Goal: Information Seeking & Learning: Learn about a topic

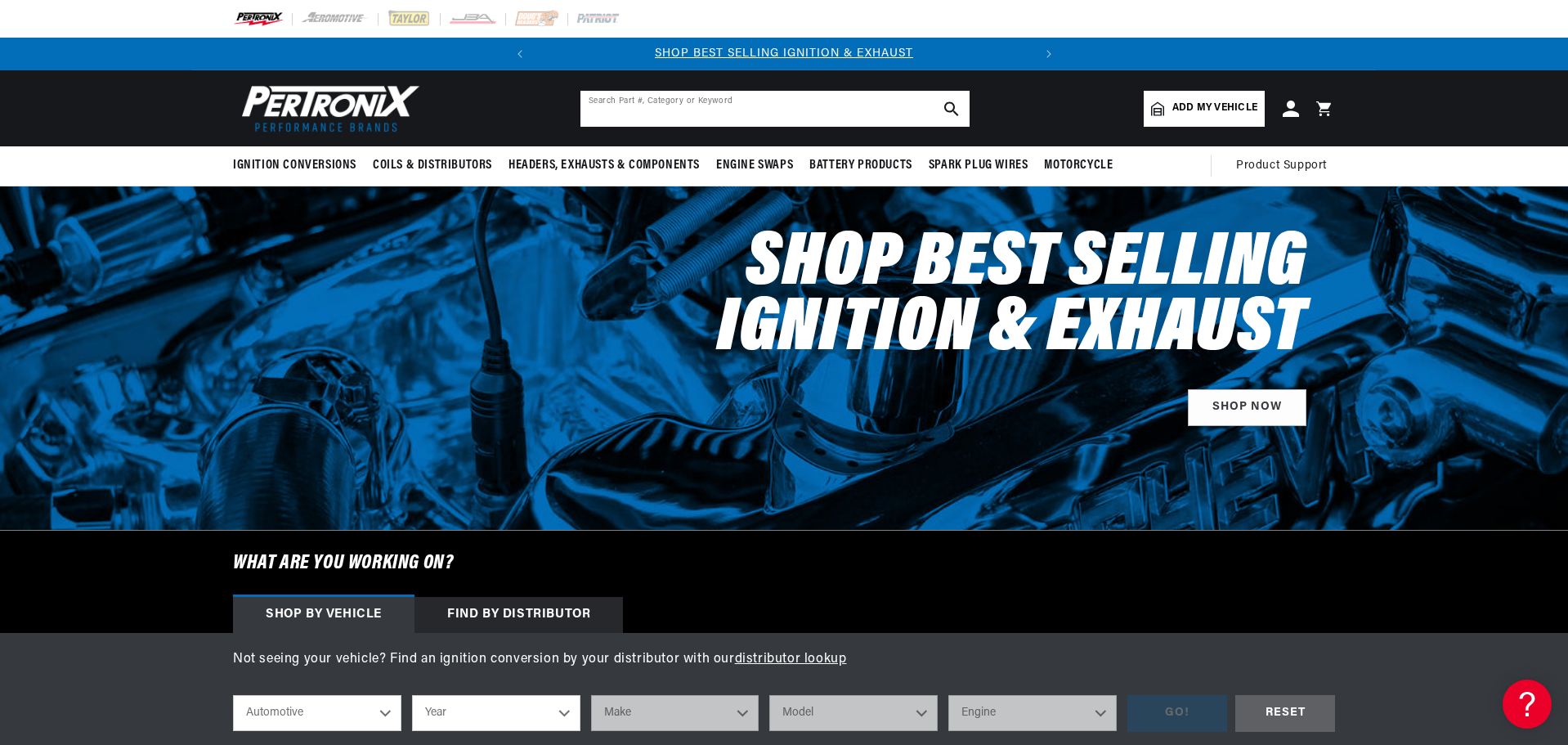
paste input "808215HT"
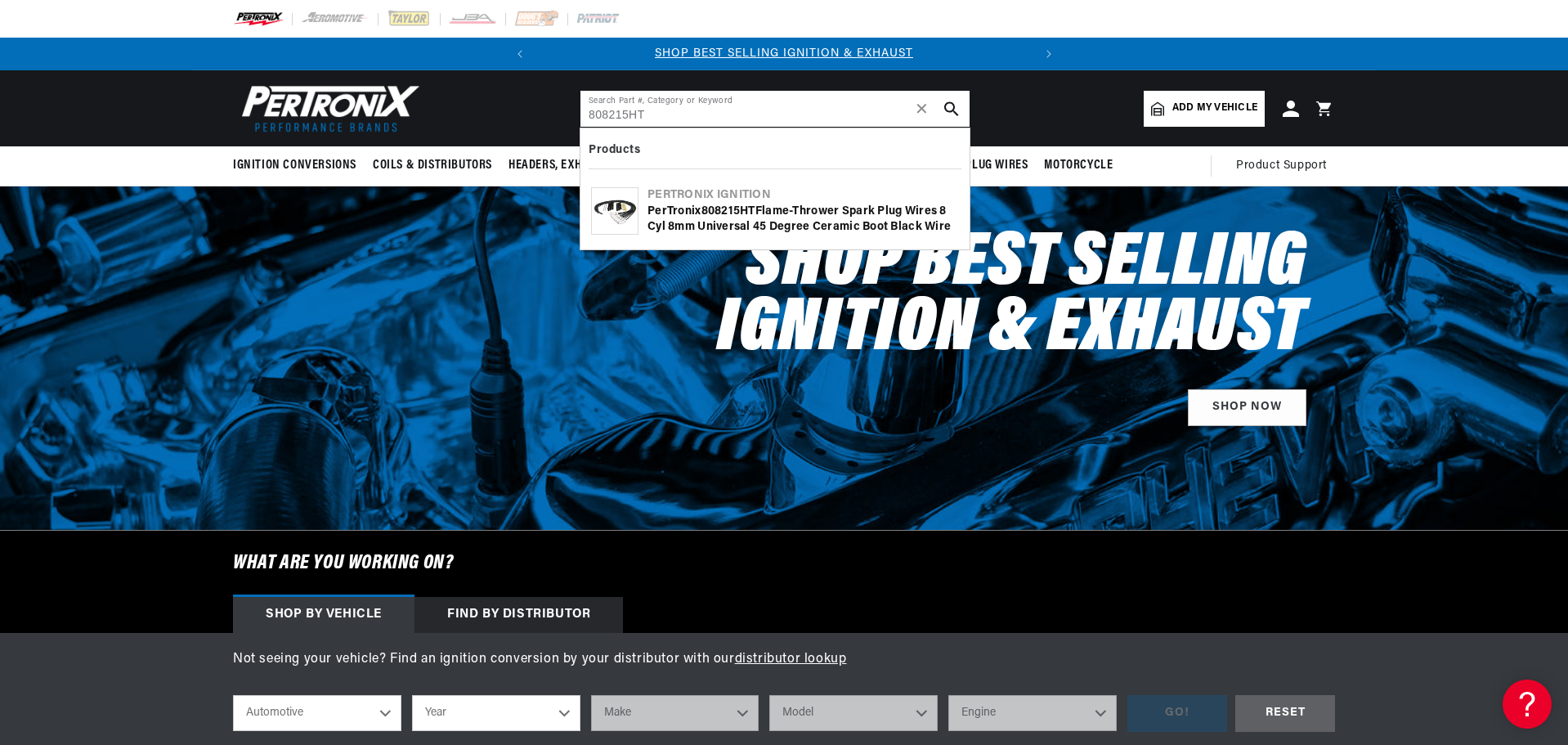
type input "808215HT"
click at [951, 105] on icon "search button" at bounding box center [951, 108] width 15 height 15
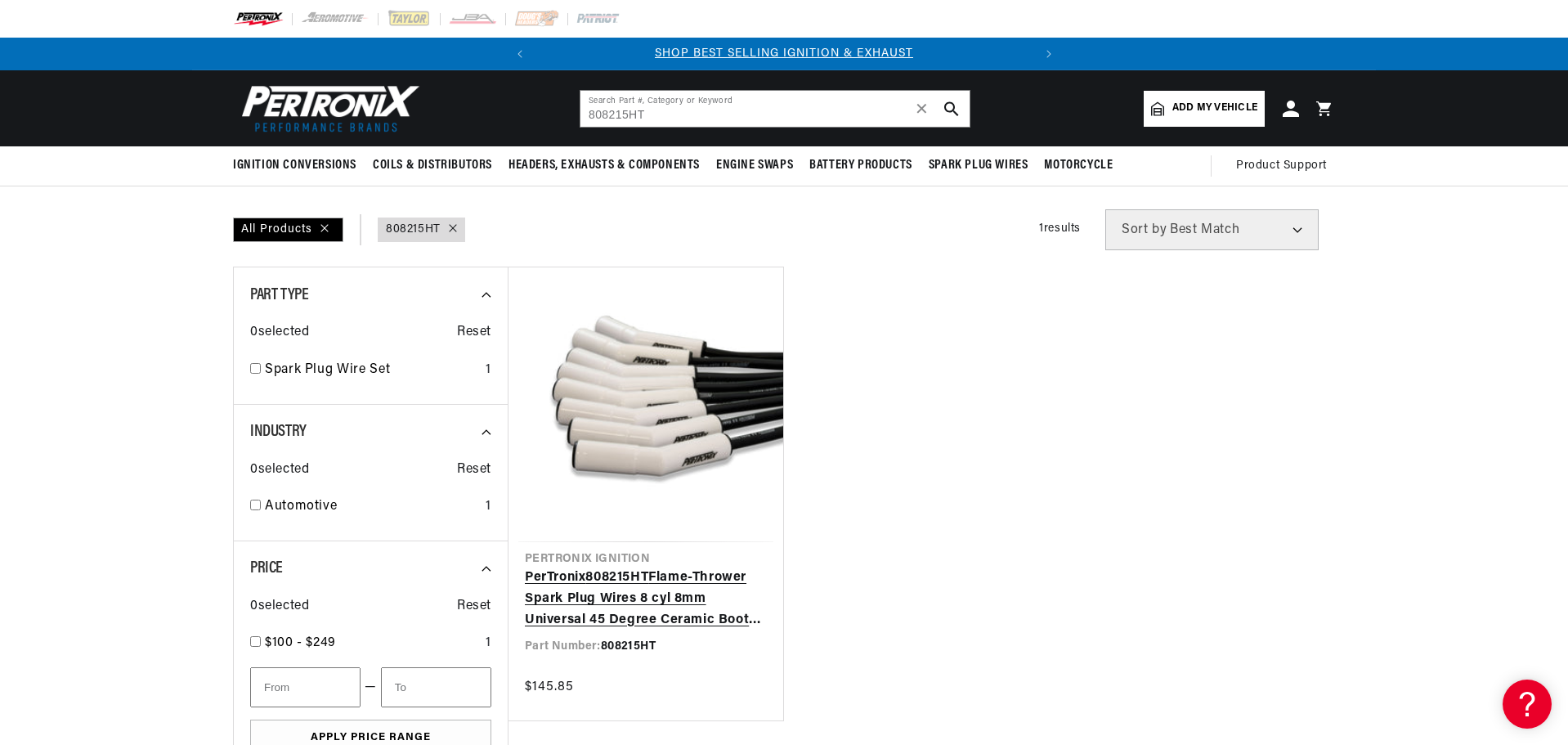
click at [587, 598] on link "PerTronix 808215HT Flame-Thrower Spark Plug Wires 8 cyl 8mm Universal 45 Degree…" at bounding box center [646, 598] width 242 height 63
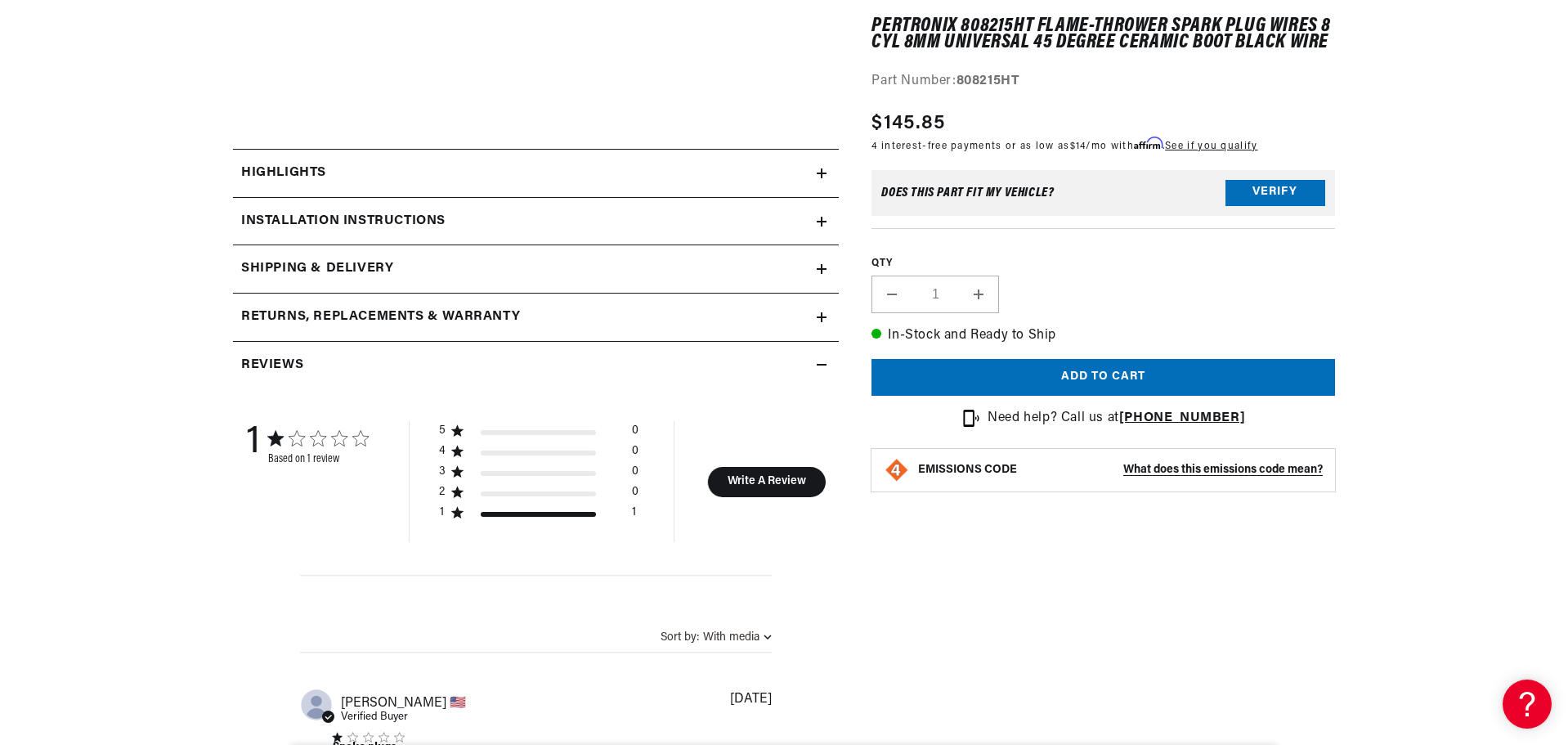
click at [317, 215] on h2 "Installation instructions" at bounding box center [344, 221] width 205 height 21
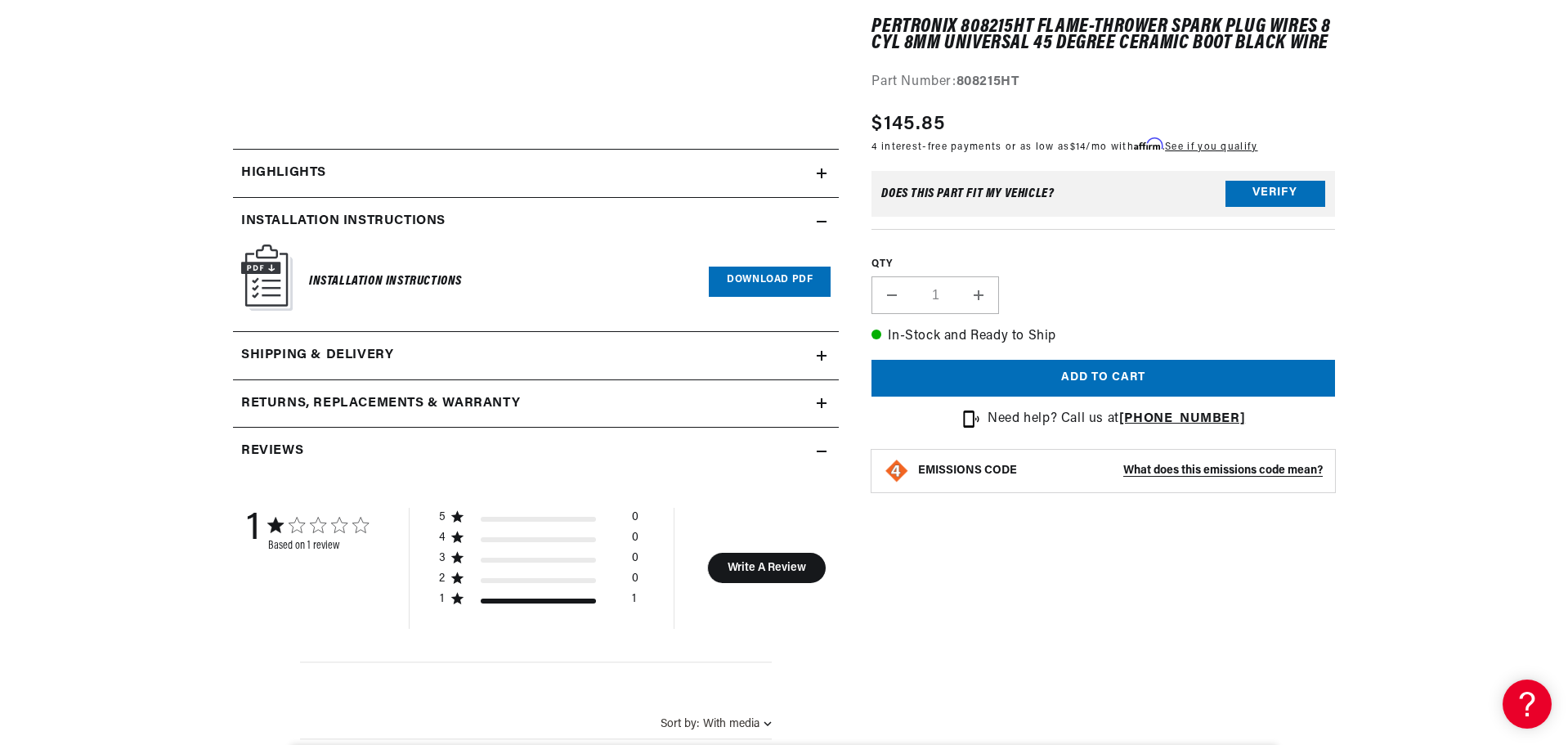
click at [745, 287] on link "Download PDF" at bounding box center [769, 281] width 122 height 30
click at [305, 171] on h2 "Highlights" at bounding box center [284, 173] width 85 height 21
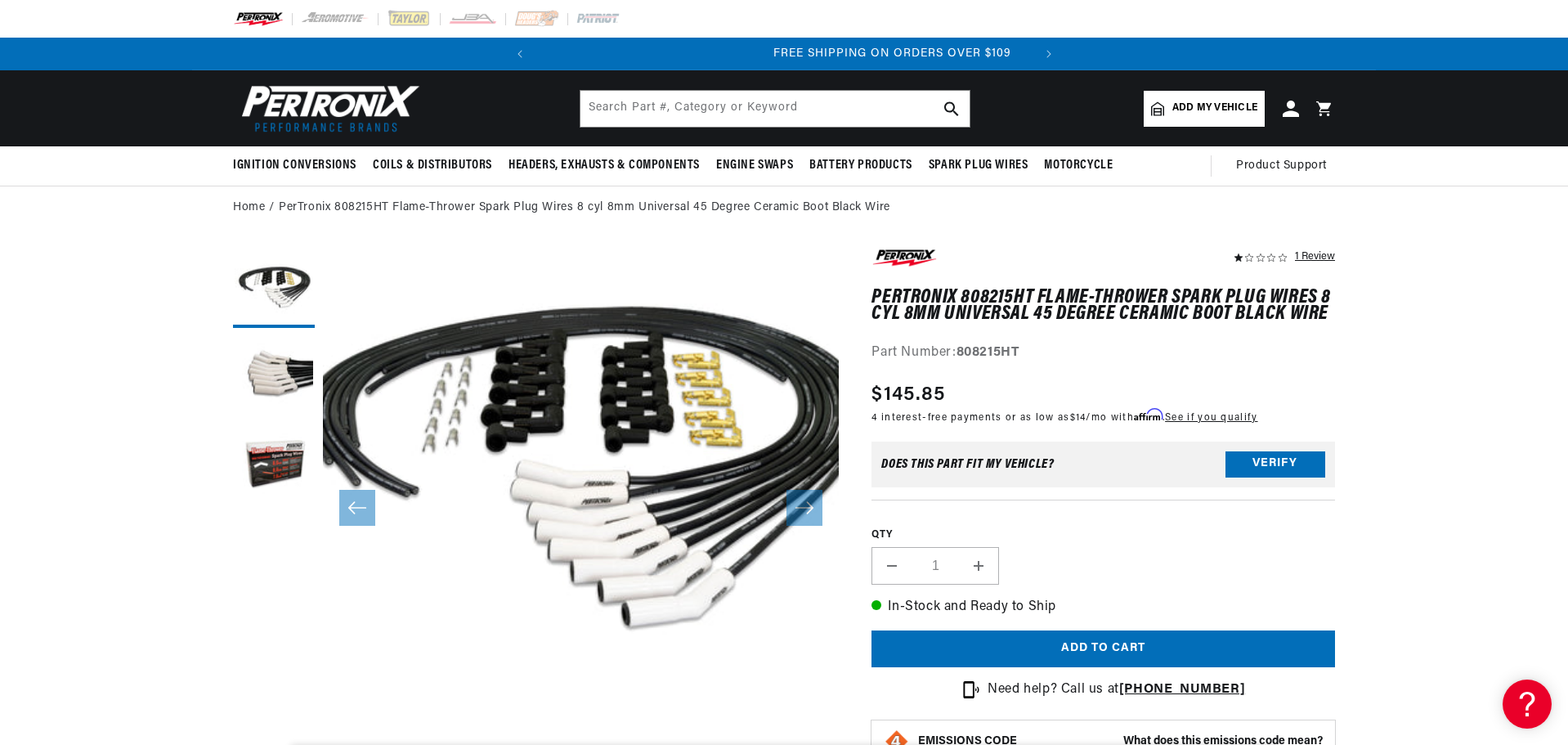
scroll to position [0, 496]
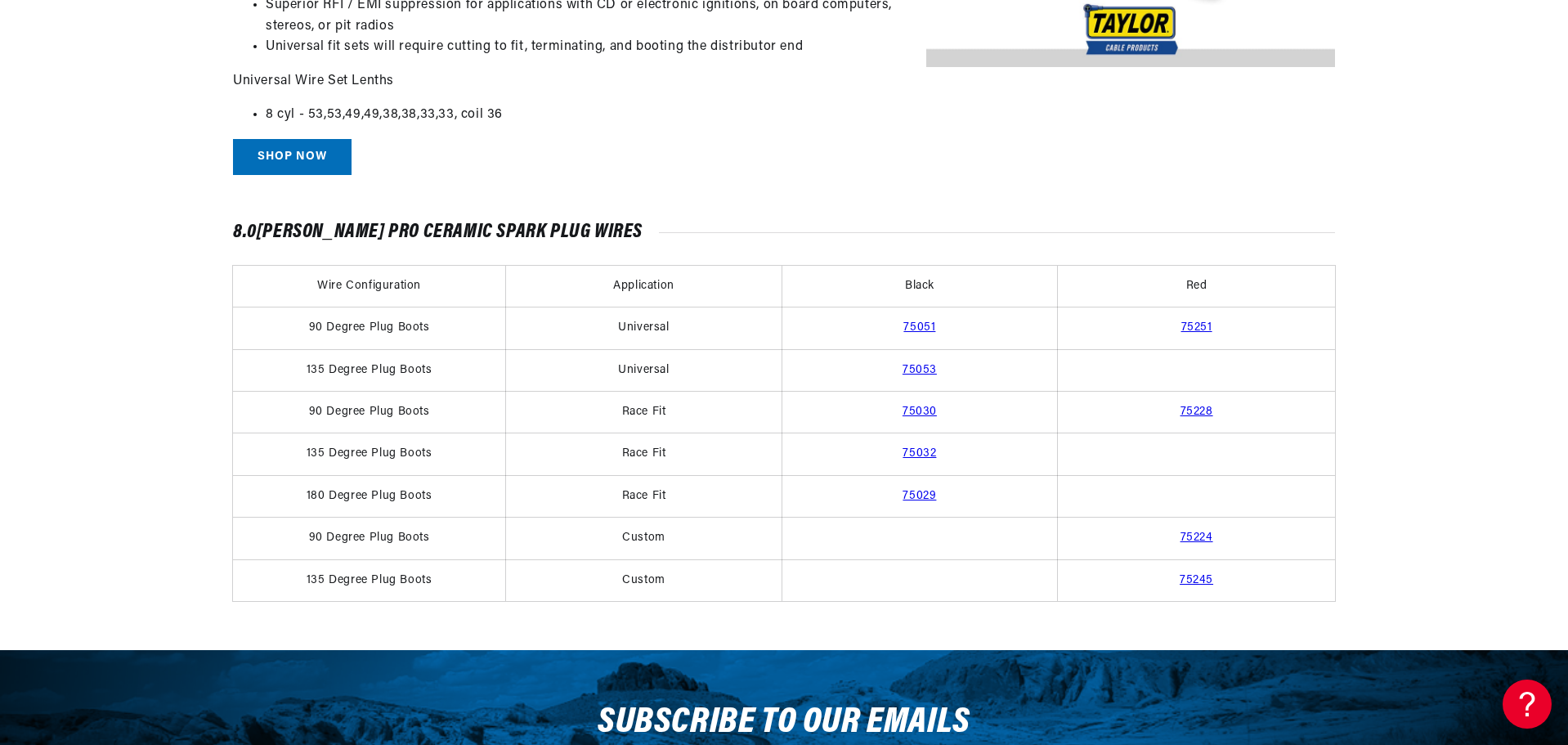
scroll to position [0, 496]
click at [922, 368] on link "75053" at bounding box center [919, 370] width 35 height 12
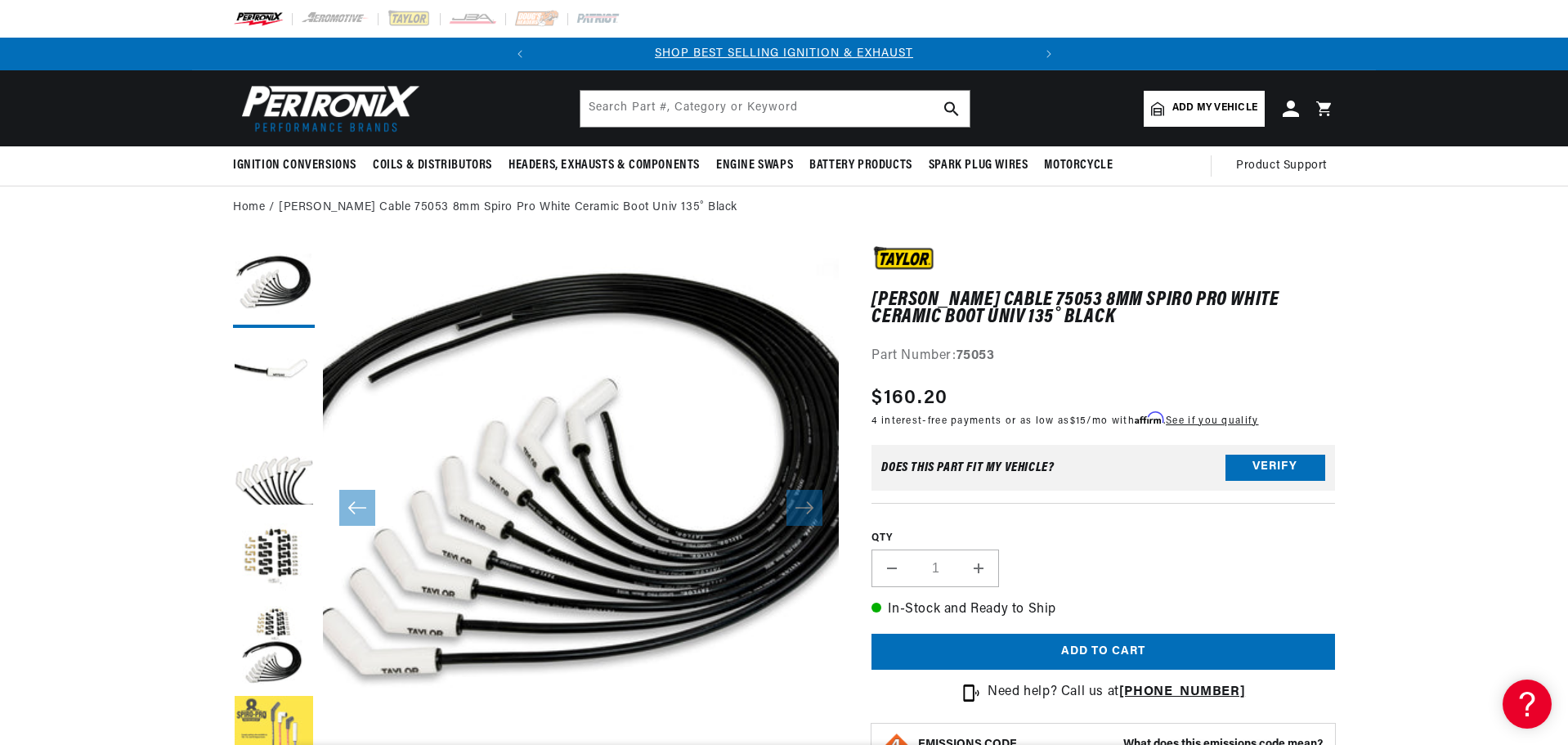
click at [254, 712] on button "Load image 6 in gallery view" at bounding box center [273, 736] width 81 height 81
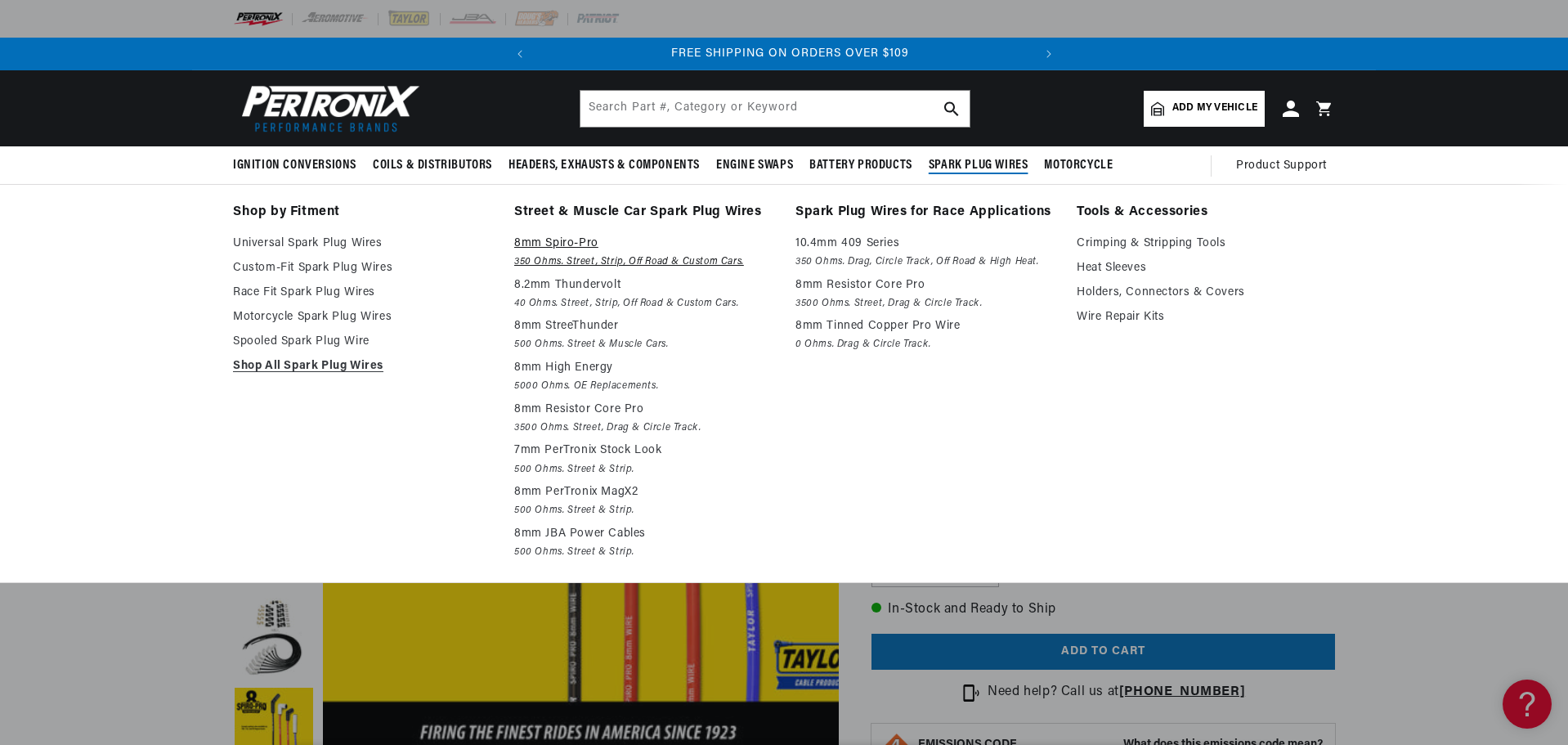
scroll to position [0, 496]
click at [560, 247] on p "8mm Spiro-Pro" at bounding box center [644, 243] width 258 height 20
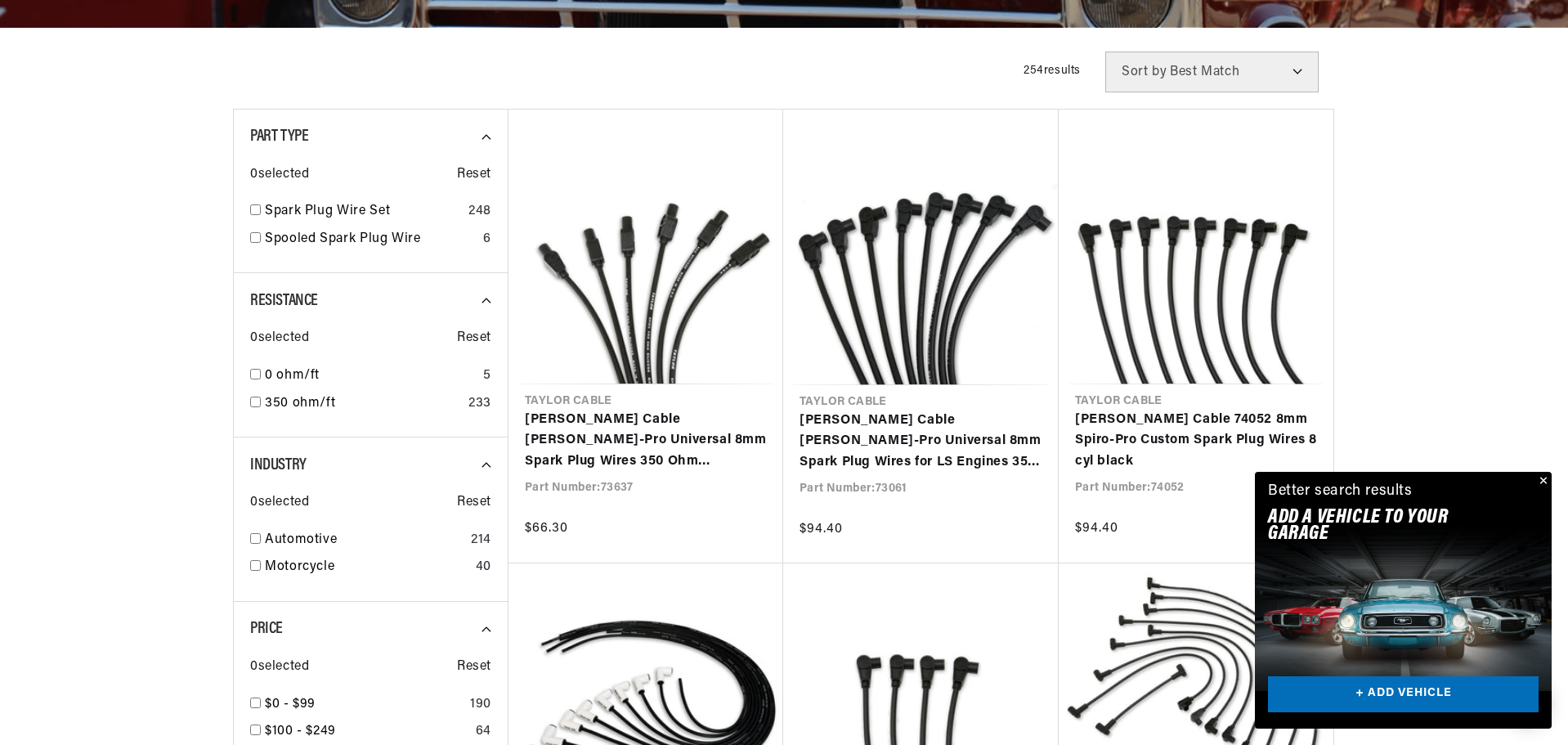
scroll to position [408, 0]
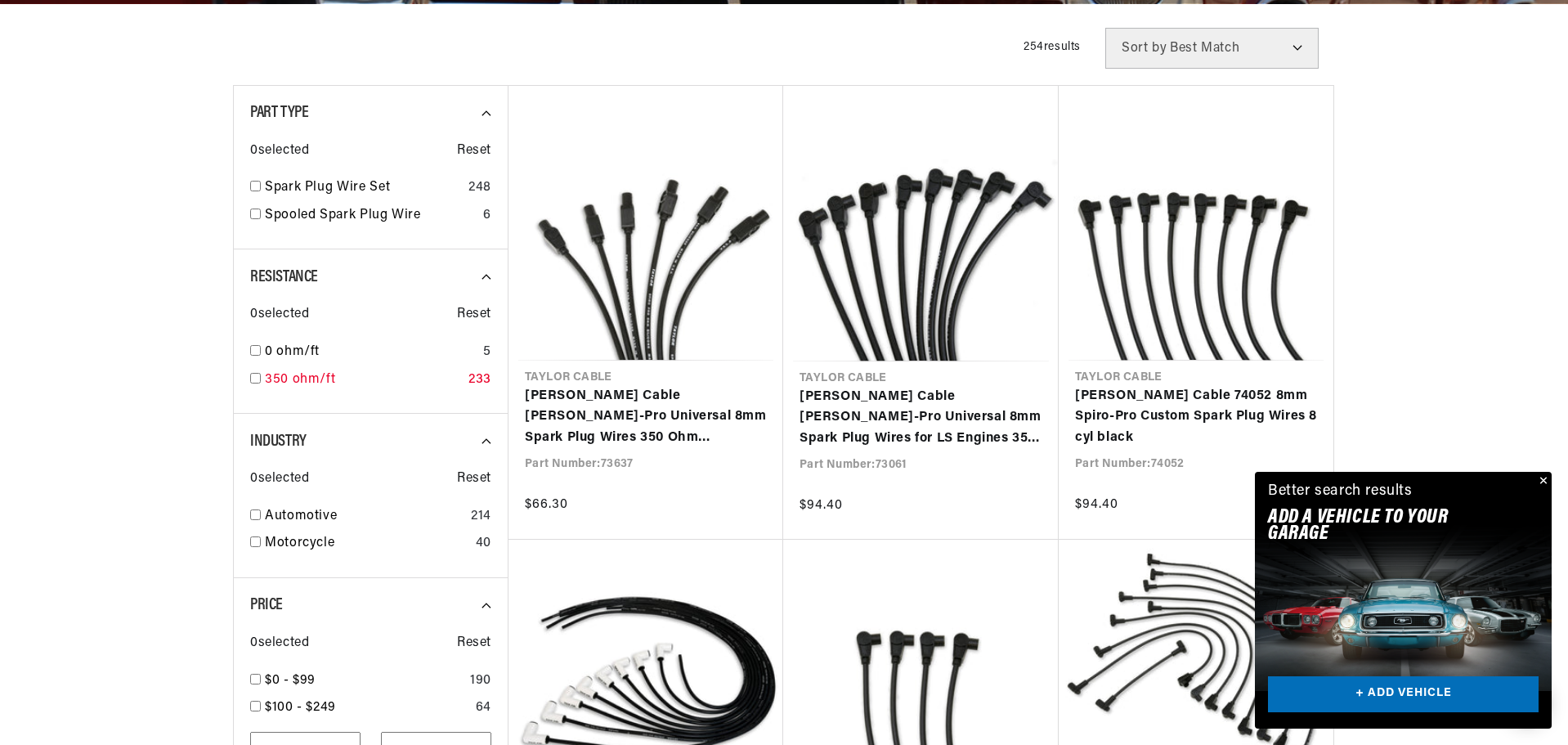
click at [256, 379] on input "checkbox" at bounding box center [255, 377] width 11 height 11
checkbox input "true"
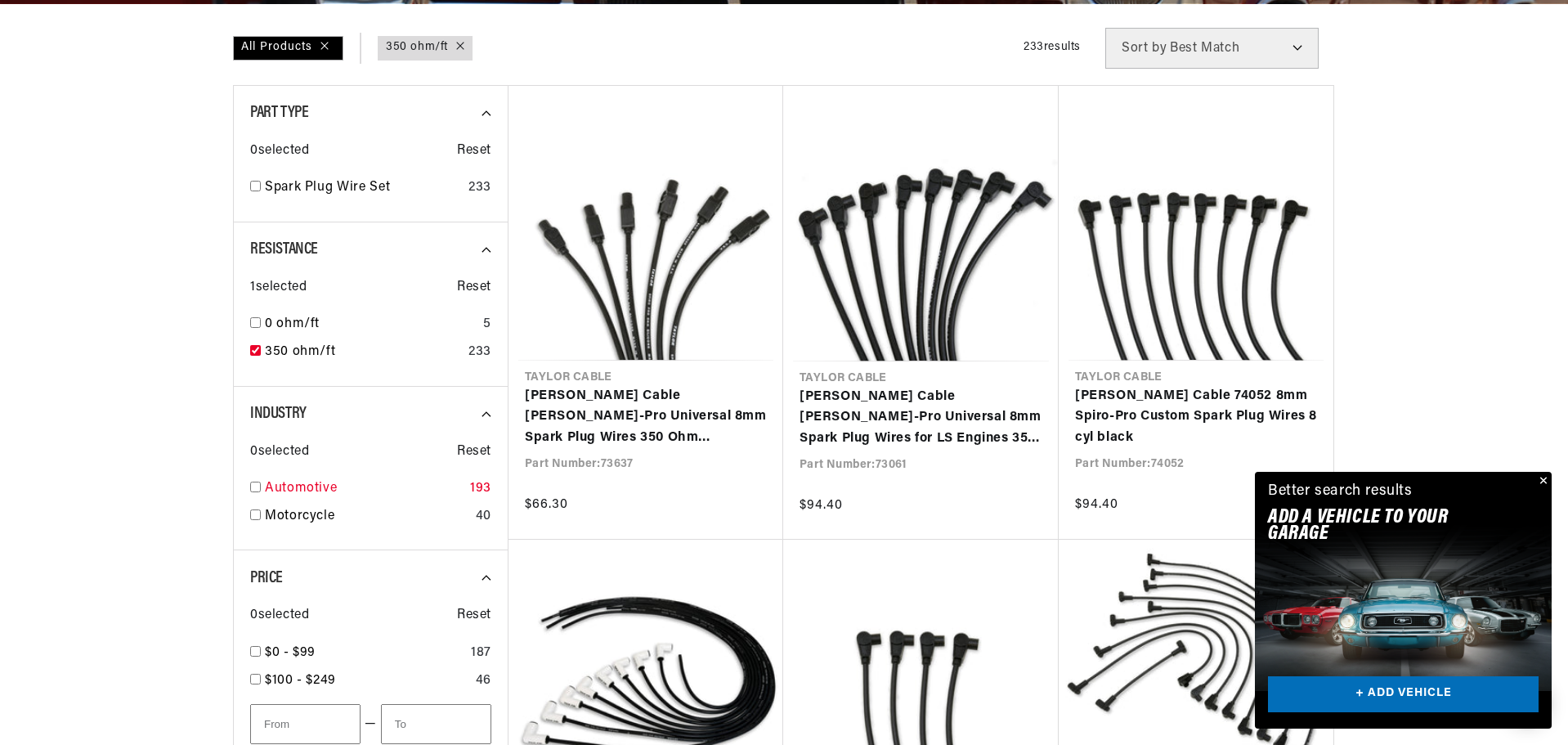
click at [256, 487] on input "checkbox" at bounding box center [255, 487] width 11 height 11
checkbox input "true"
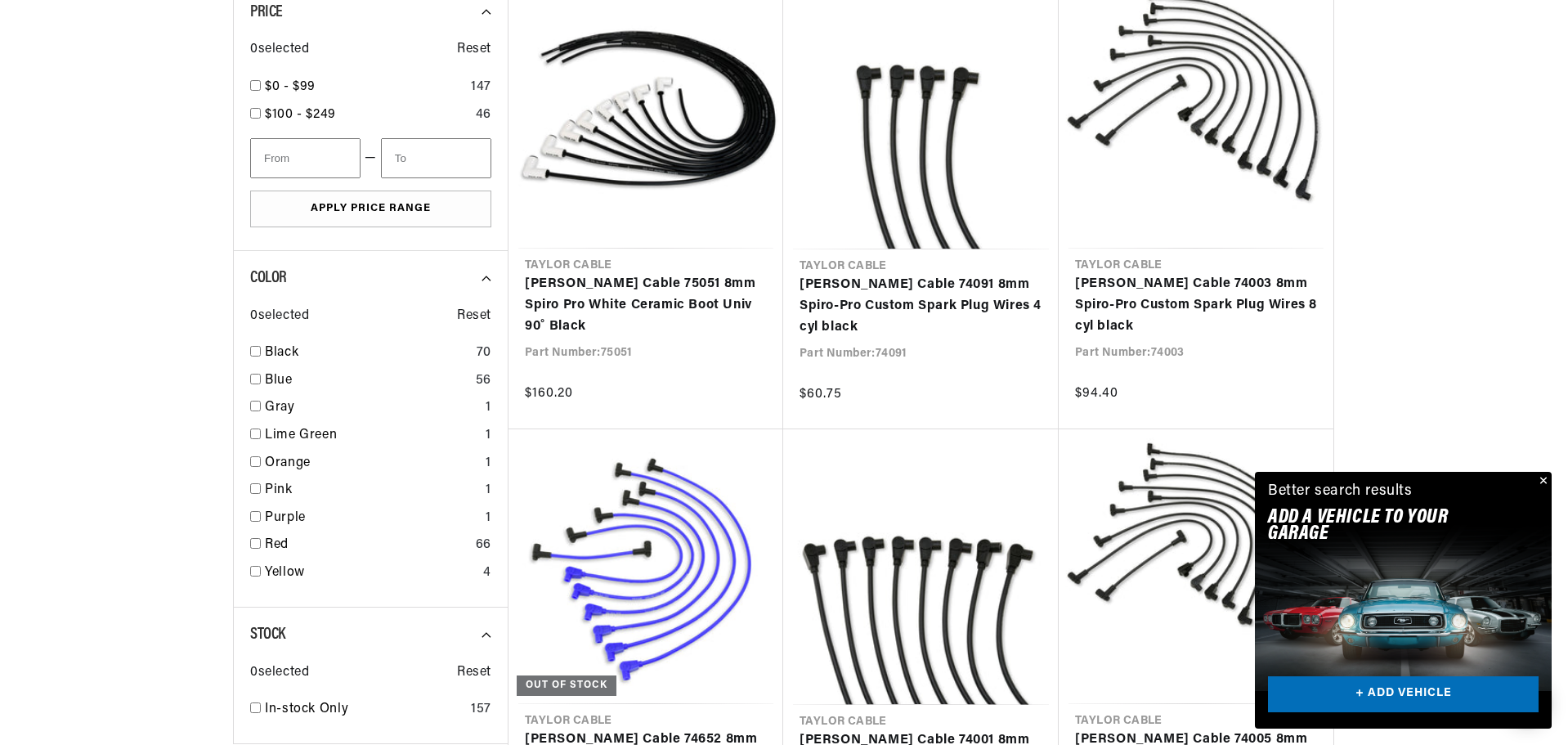
scroll to position [980, 0]
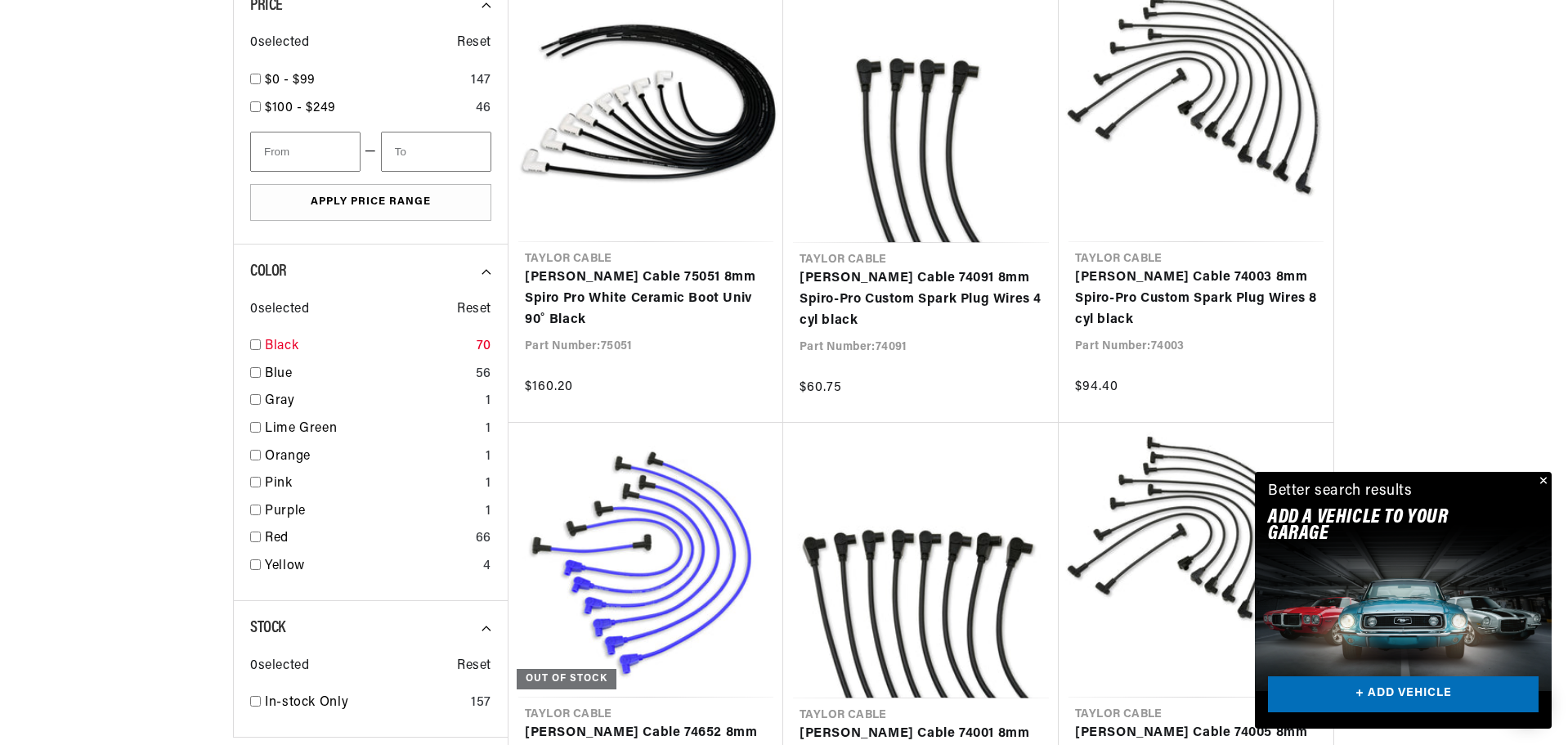
click at [256, 343] on input "checkbox" at bounding box center [255, 344] width 11 height 11
checkbox input "true"
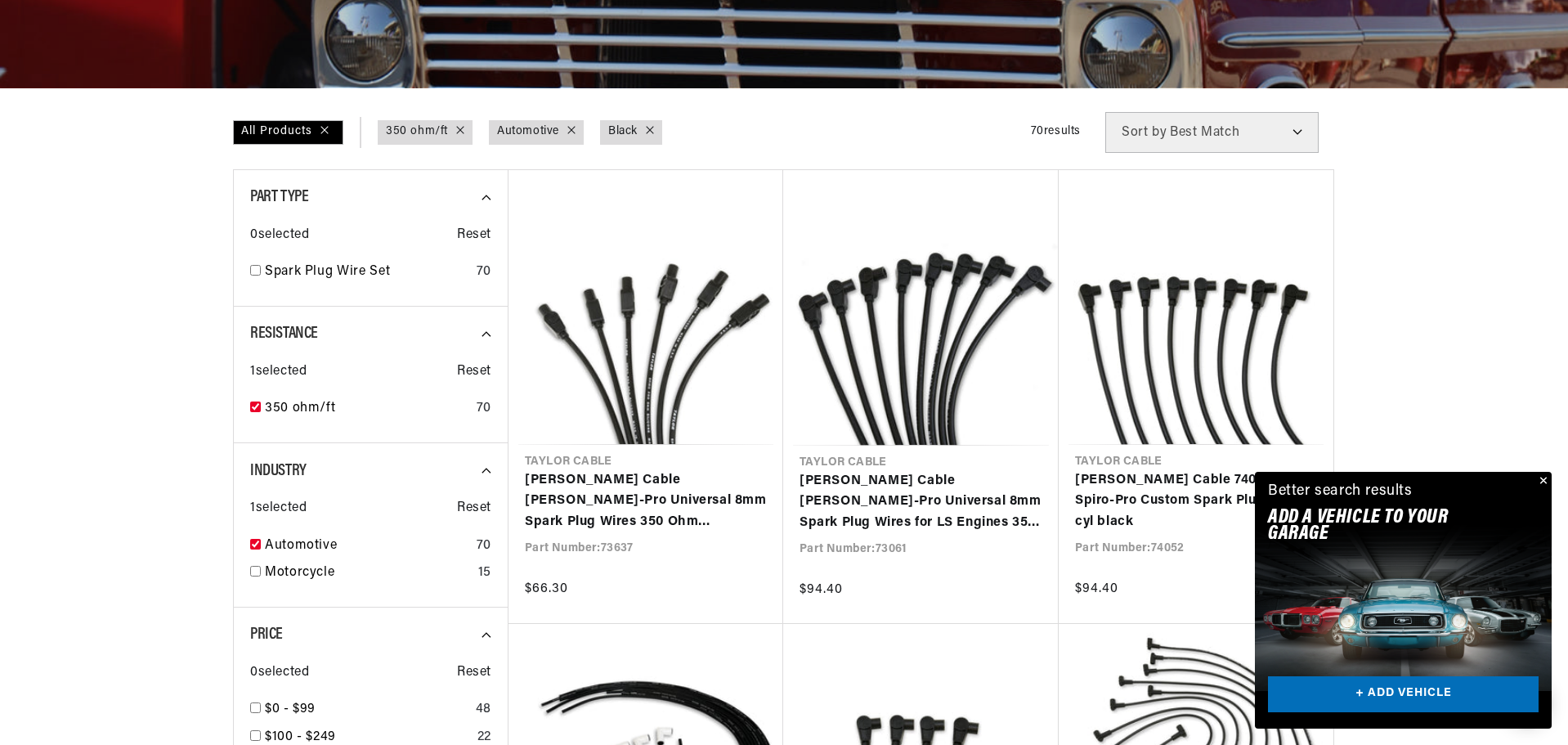
scroll to position [327, 0]
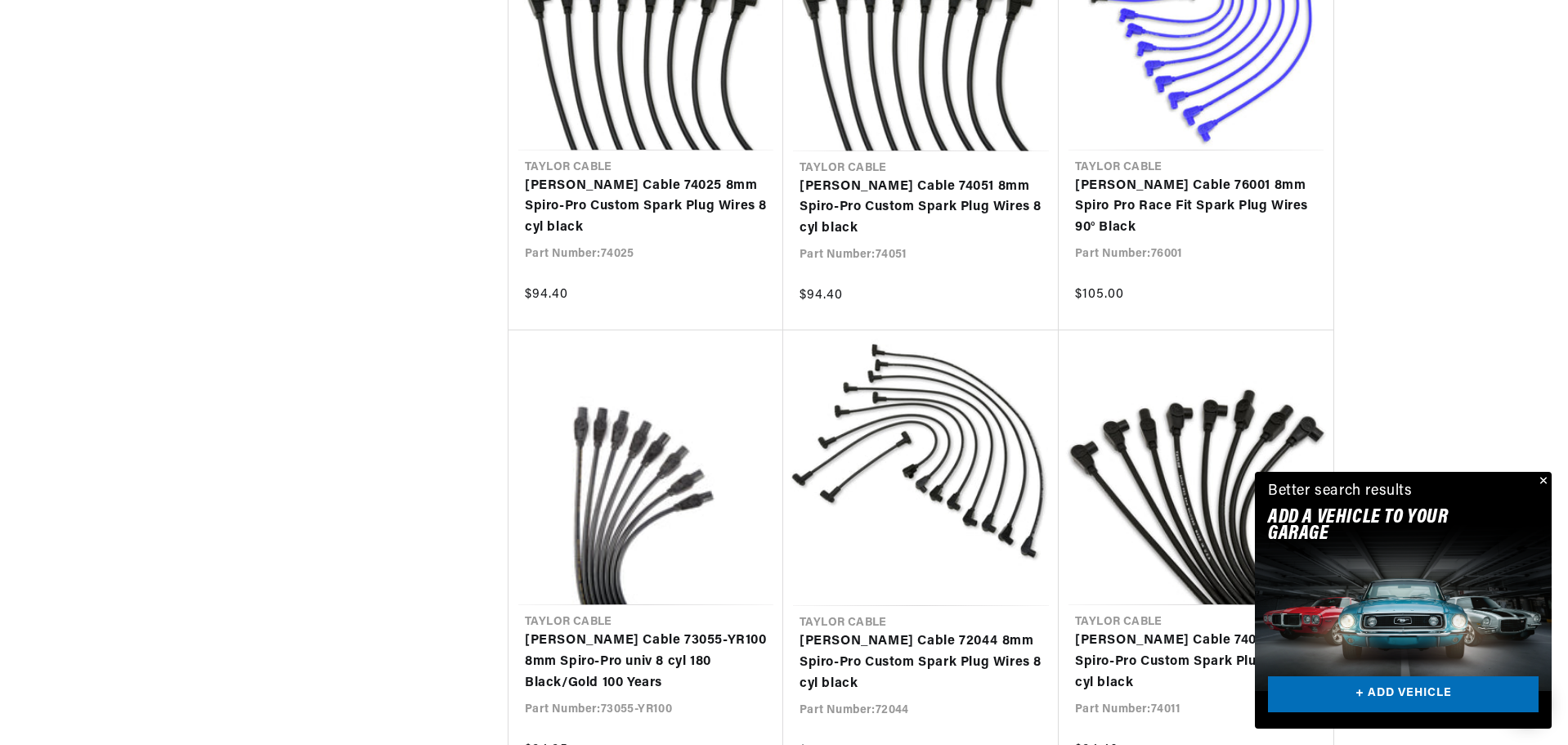
scroll to position [3024, 0]
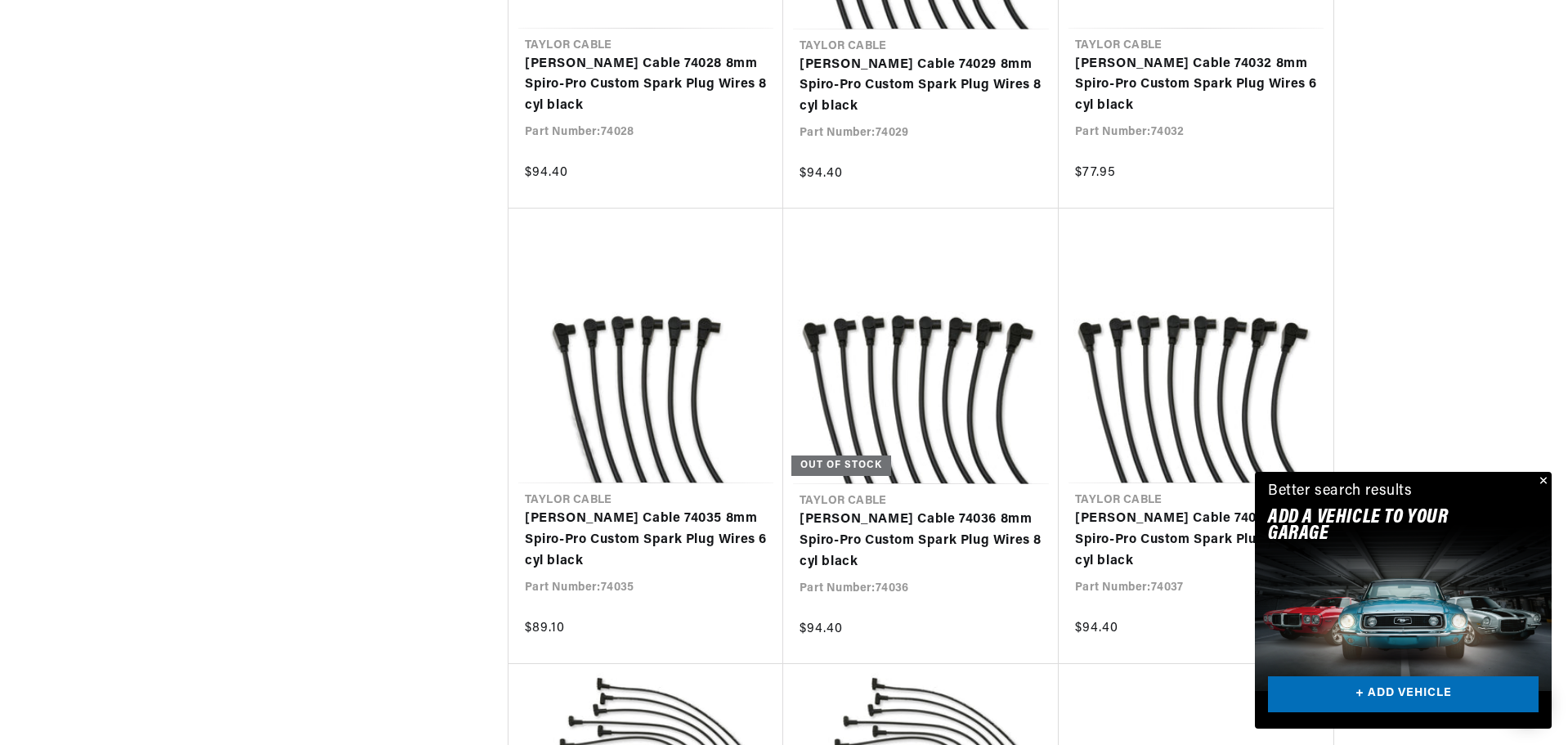
click at [1541, 479] on button "Close" at bounding box center [1542, 482] width 20 height 20
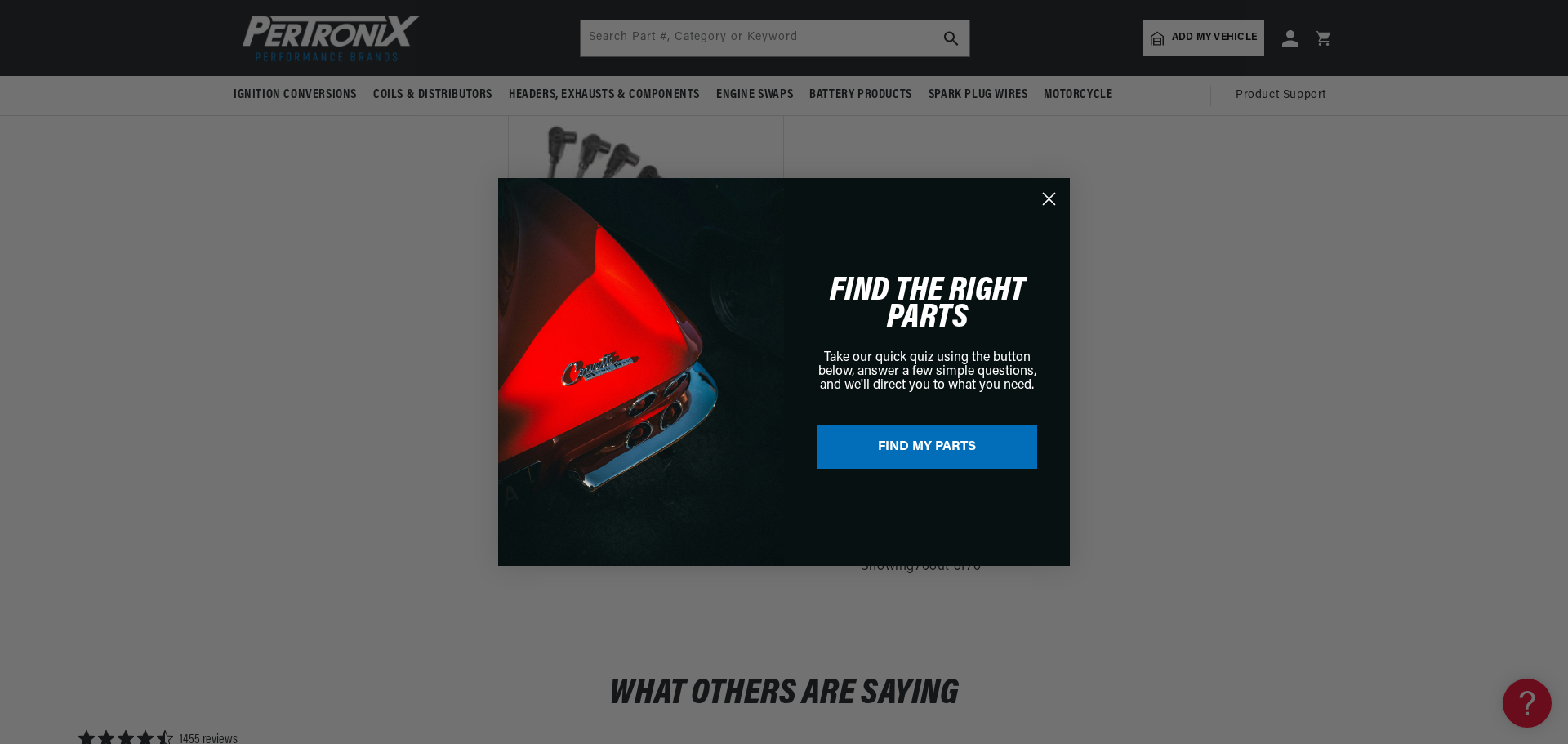
click at [1048, 196] on icon "Close dialog" at bounding box center [1049, 199] width 12 height 12
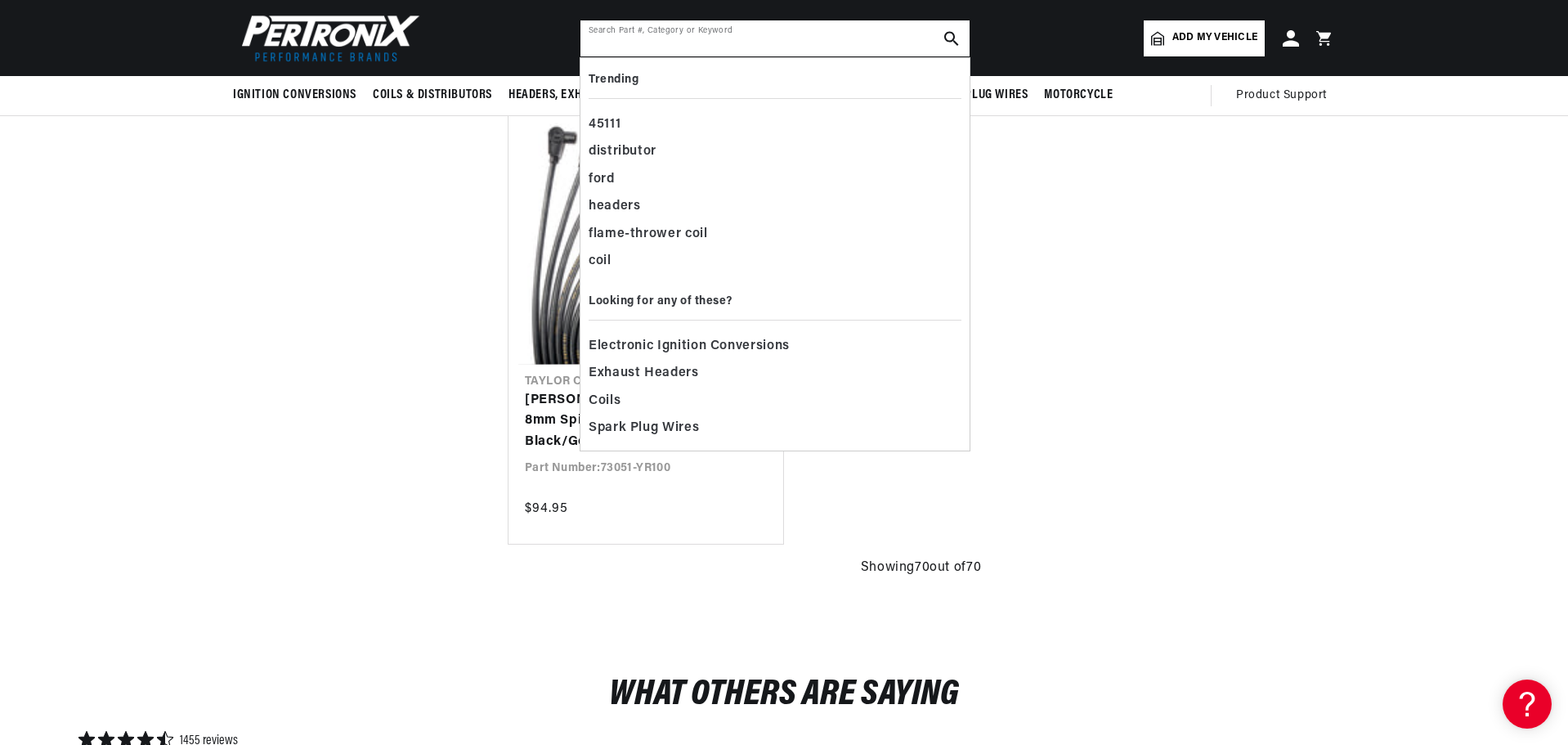
click at [592, 35] on input "text" at bounding box center [775, 39] width 390 height 36
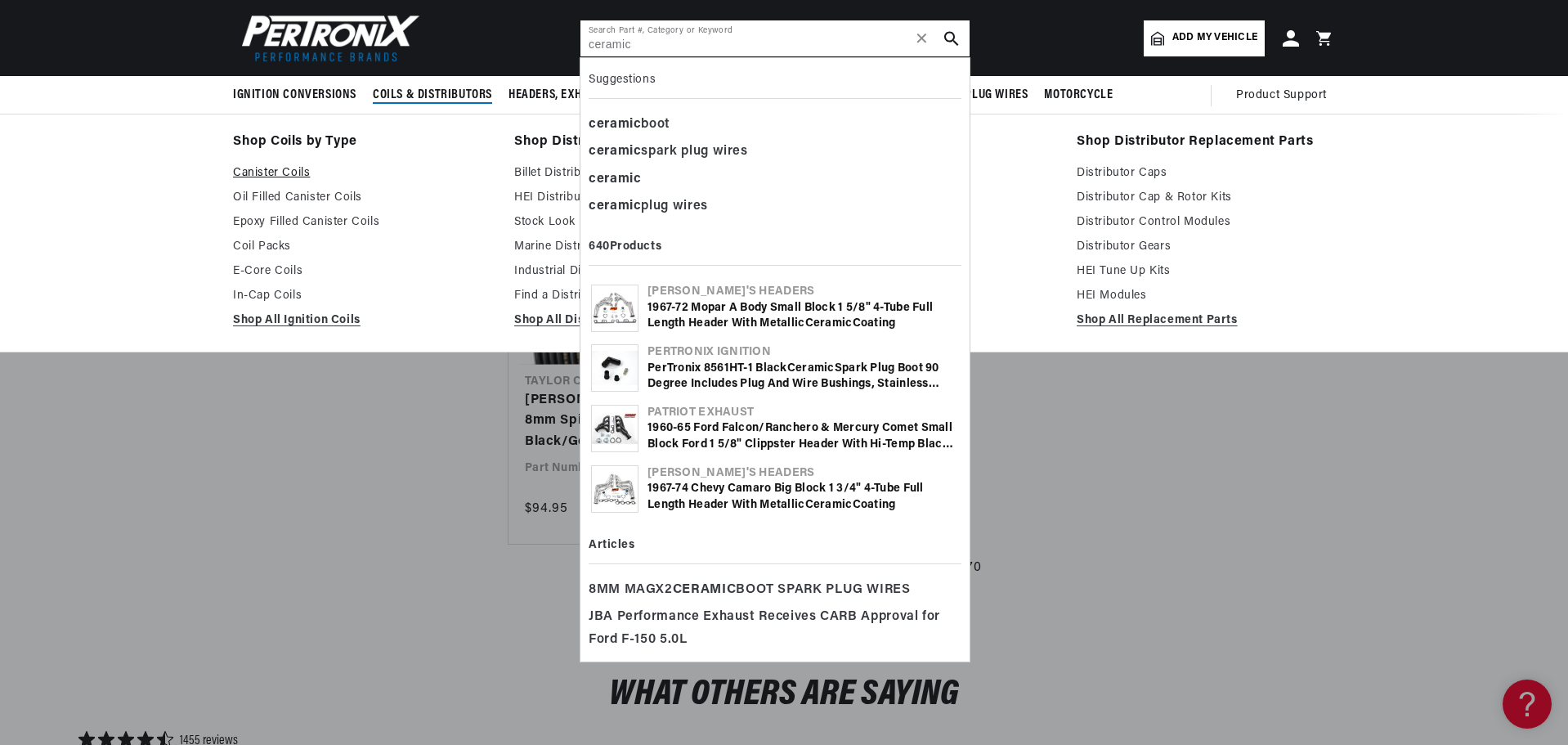
type input "ceramic"
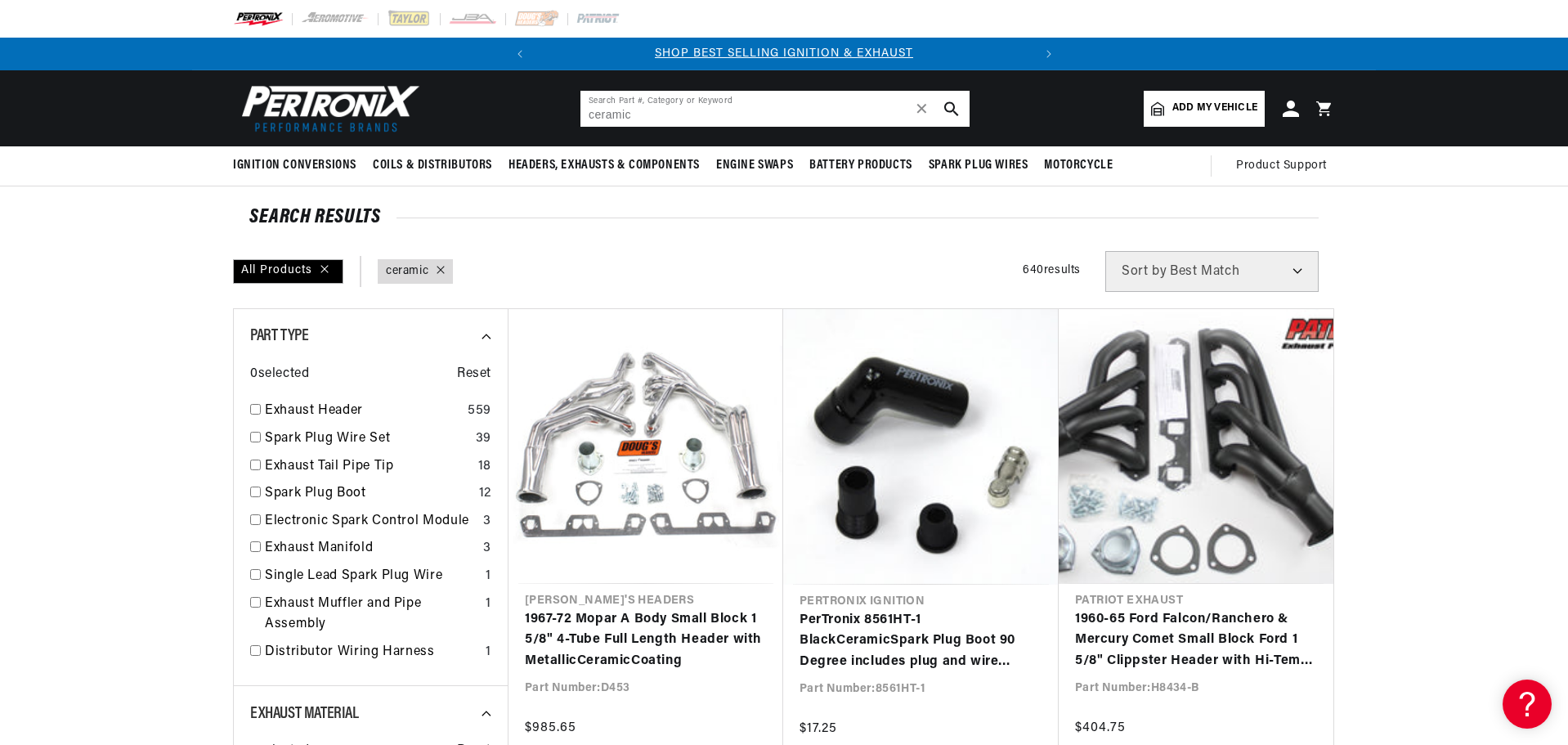
click at [638, 114] on input "ceramic" at bounding box center [775, 108] width 390 height 36
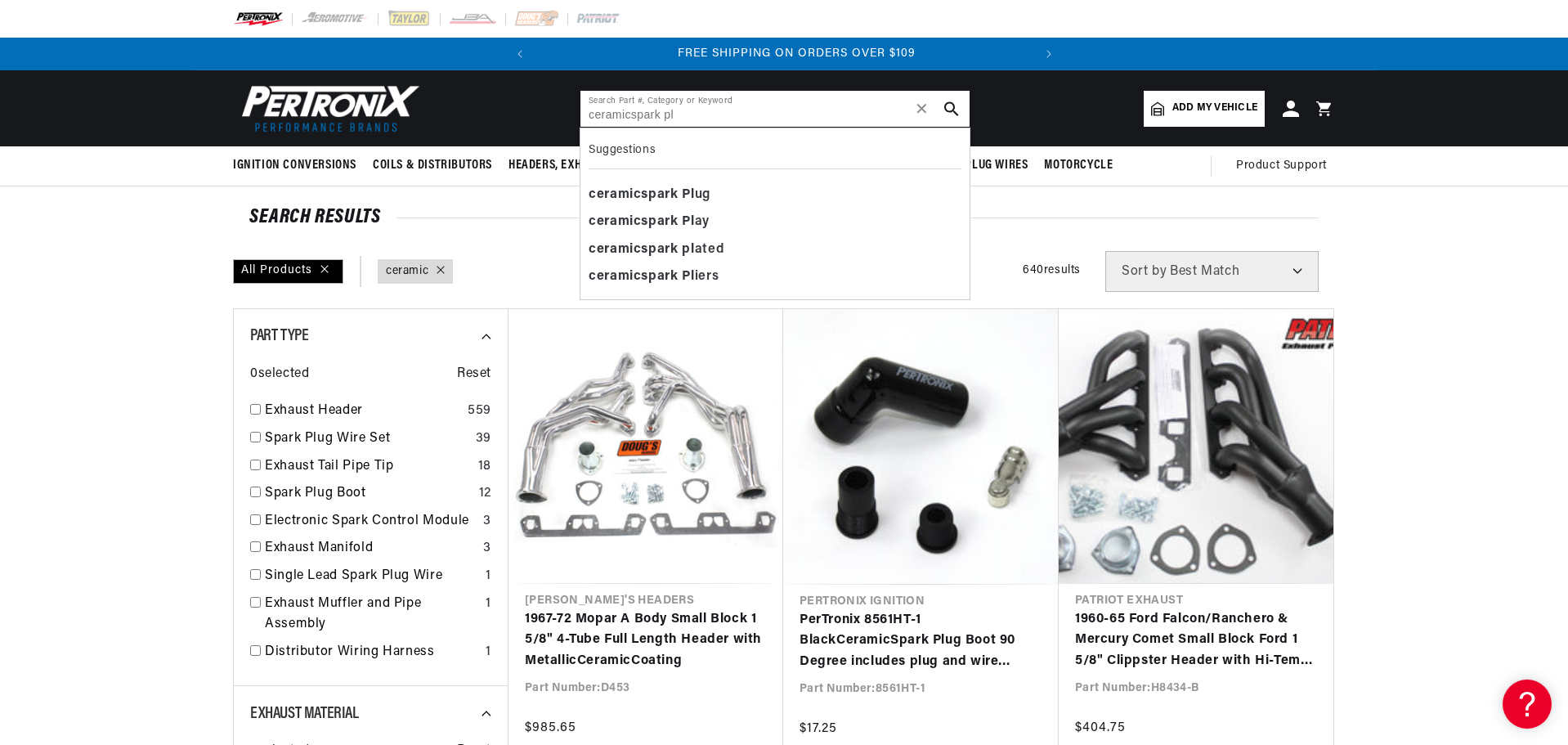
scroll to position [0, 496]
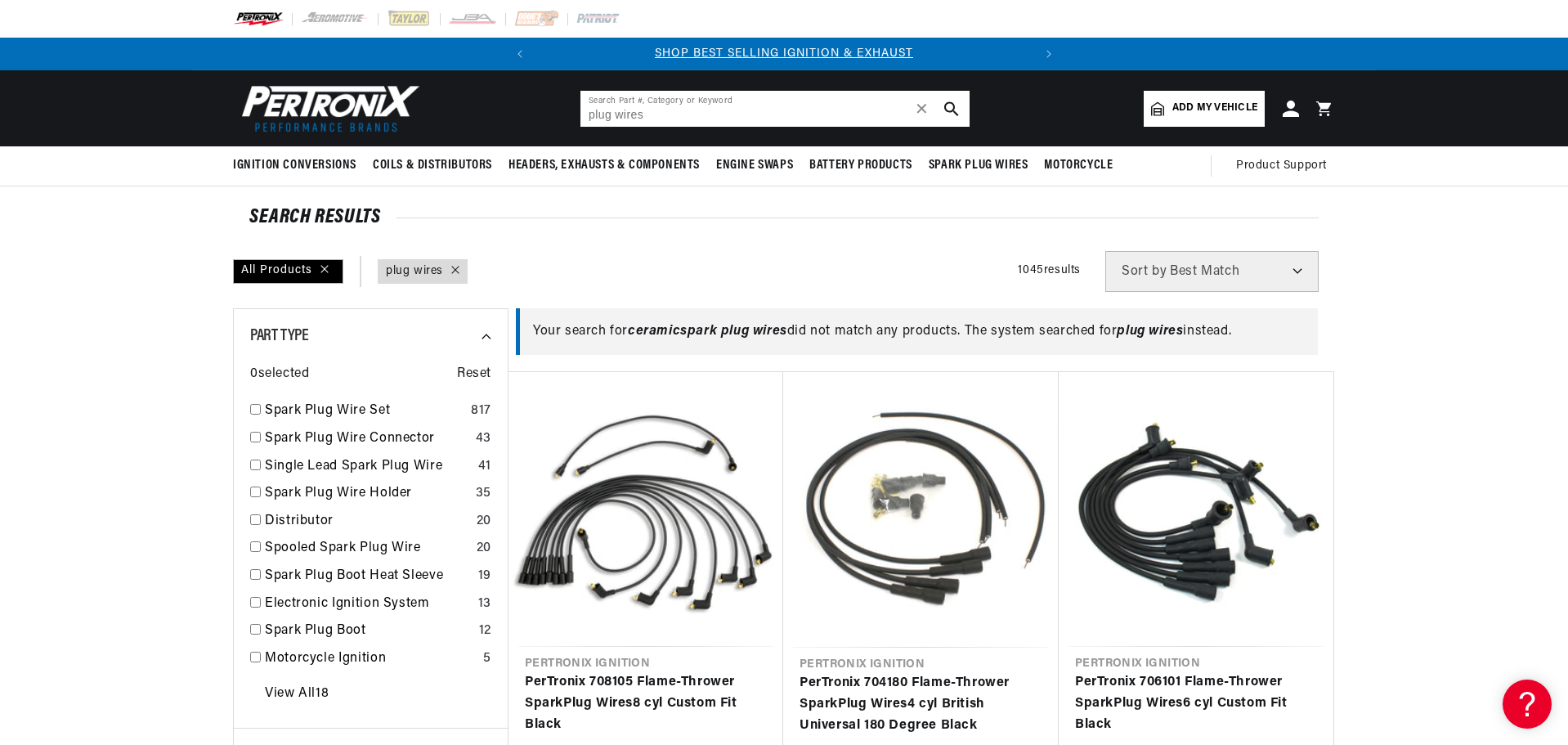
click at [590, 114] on input "plug wires" at bounding box center [775, 108] width 390 height 36
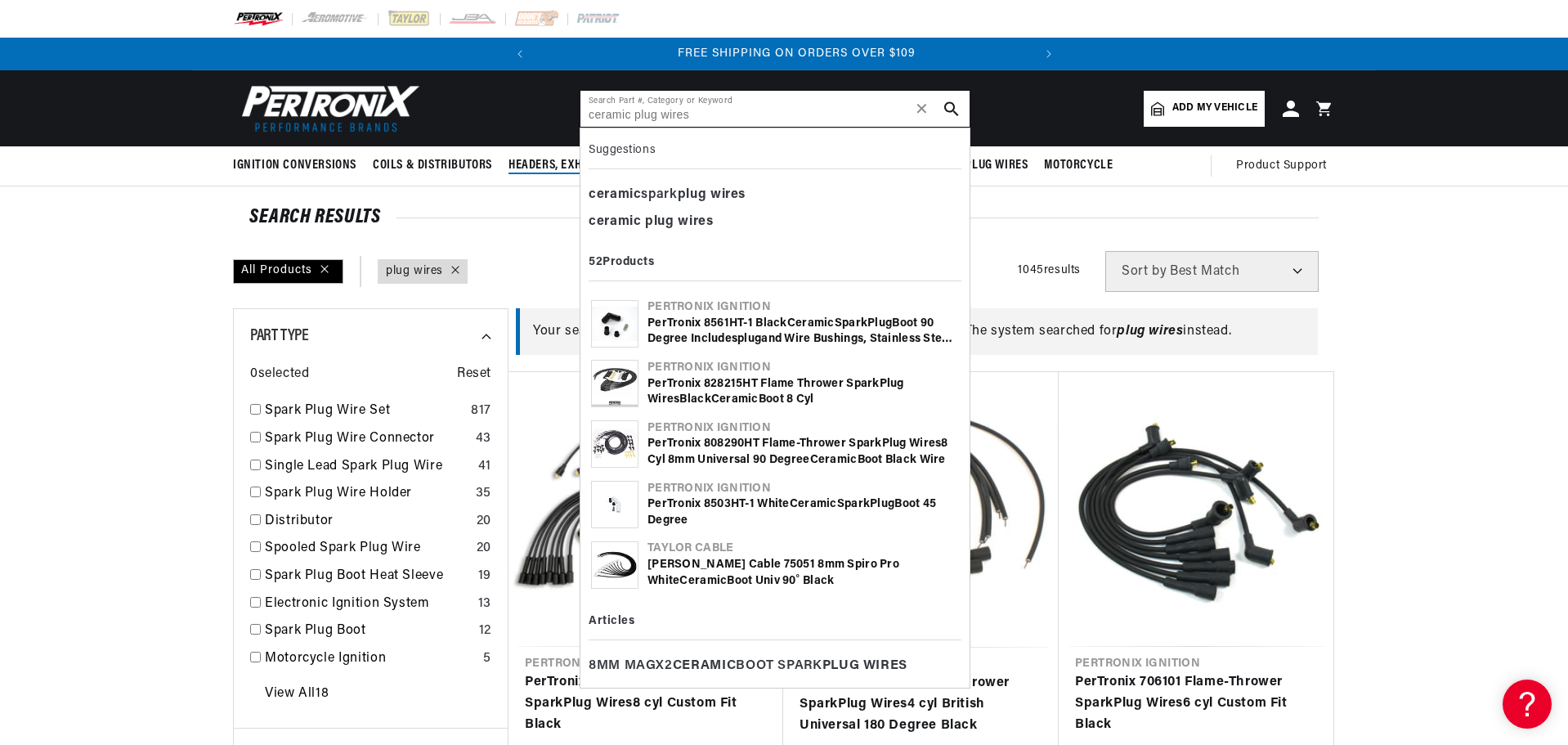
scroll to position [0, 496]
click at [641, 189] on div "ceramic spark plug wires" at bounding box center [774, 196] width 373 height 28
type input "ceramic spark plug wires"
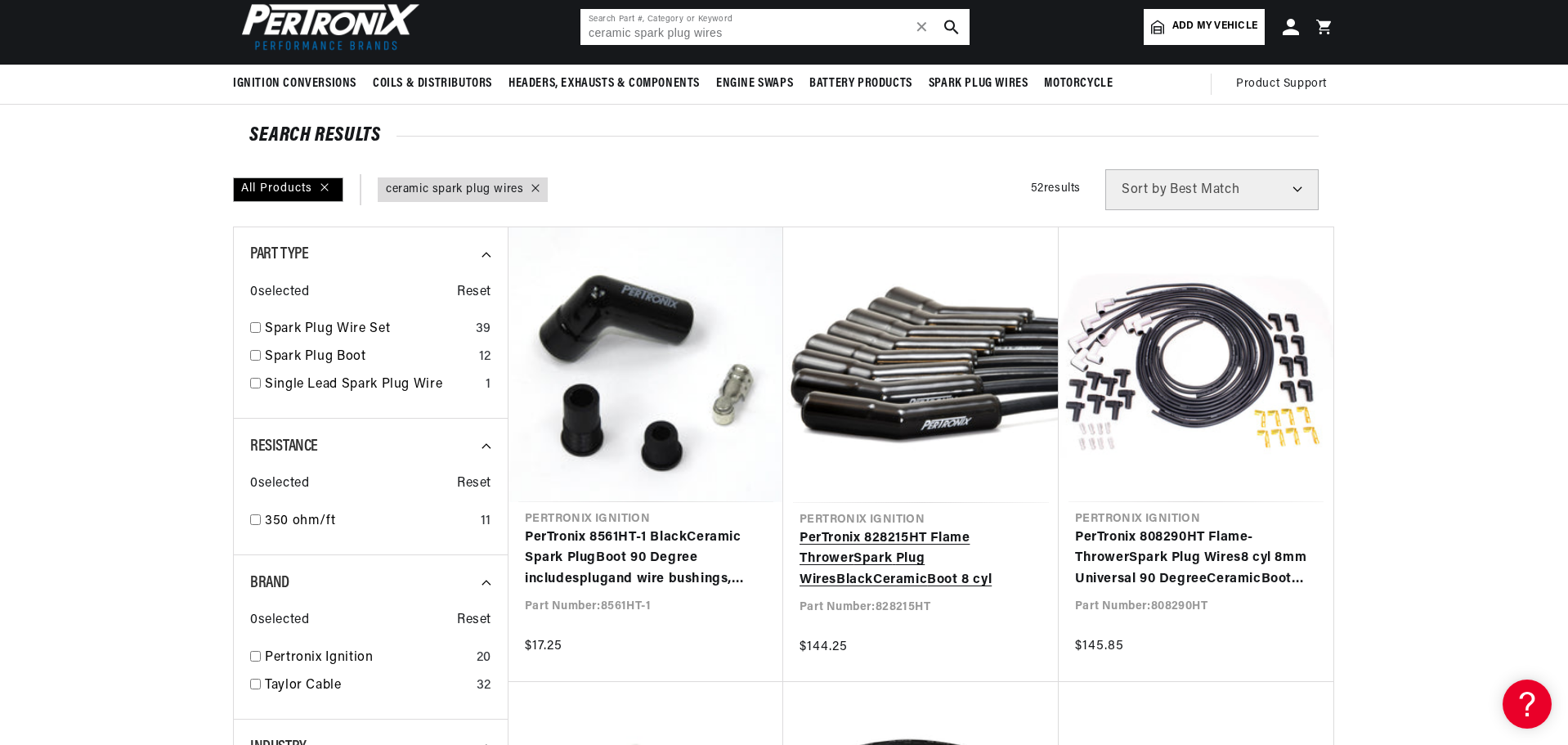
scroll to position [0, 496]
click at [887, 536] on link "PerTronix 828215HT Flame Thrower Spark Plug Wires Black Ceramic Boot 8 cyl" at bounding box center [921, 558] width 242 height 63
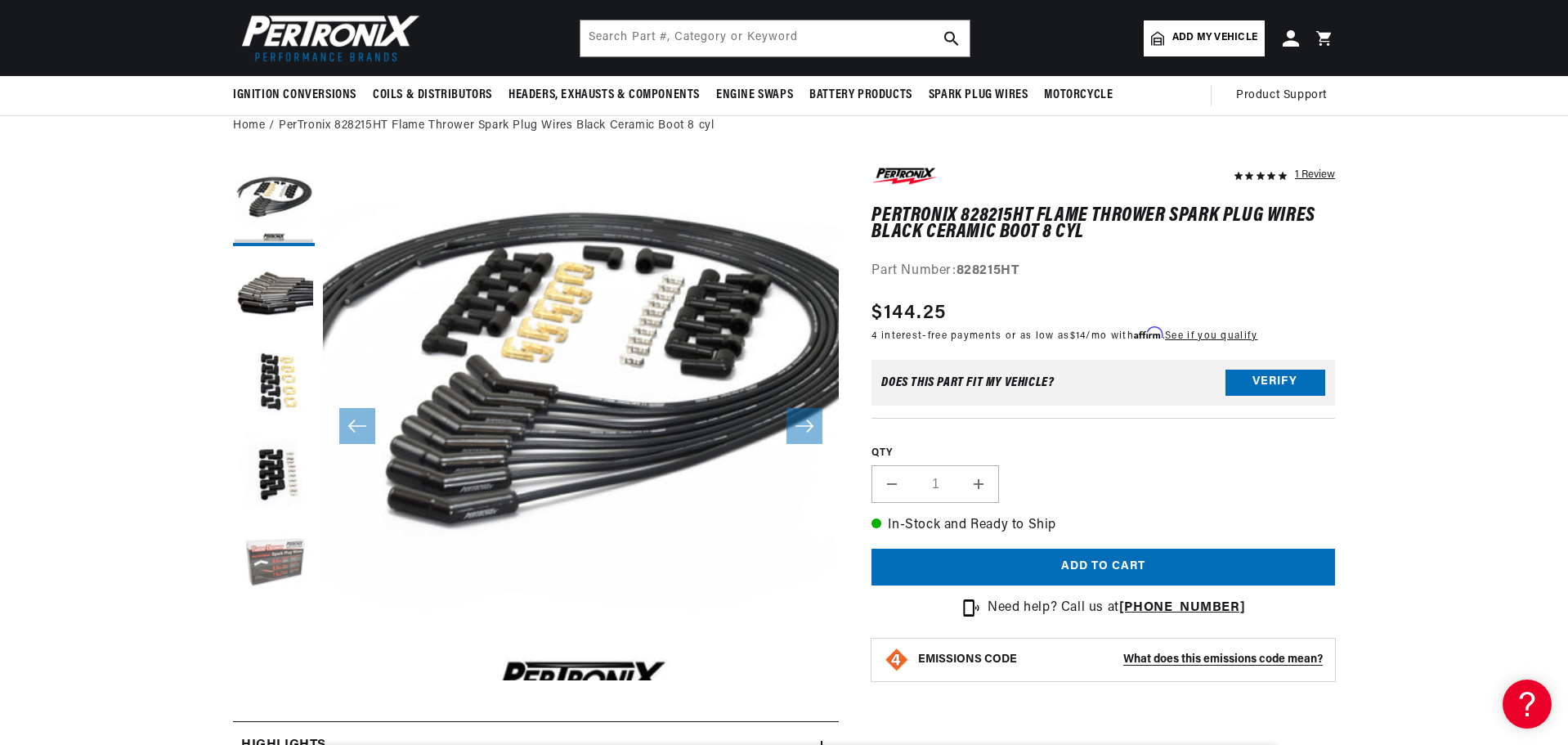
click at [272, 561] on button "Load image 5 in gallery view" at bounding box center [273, 564] width 81 height 81
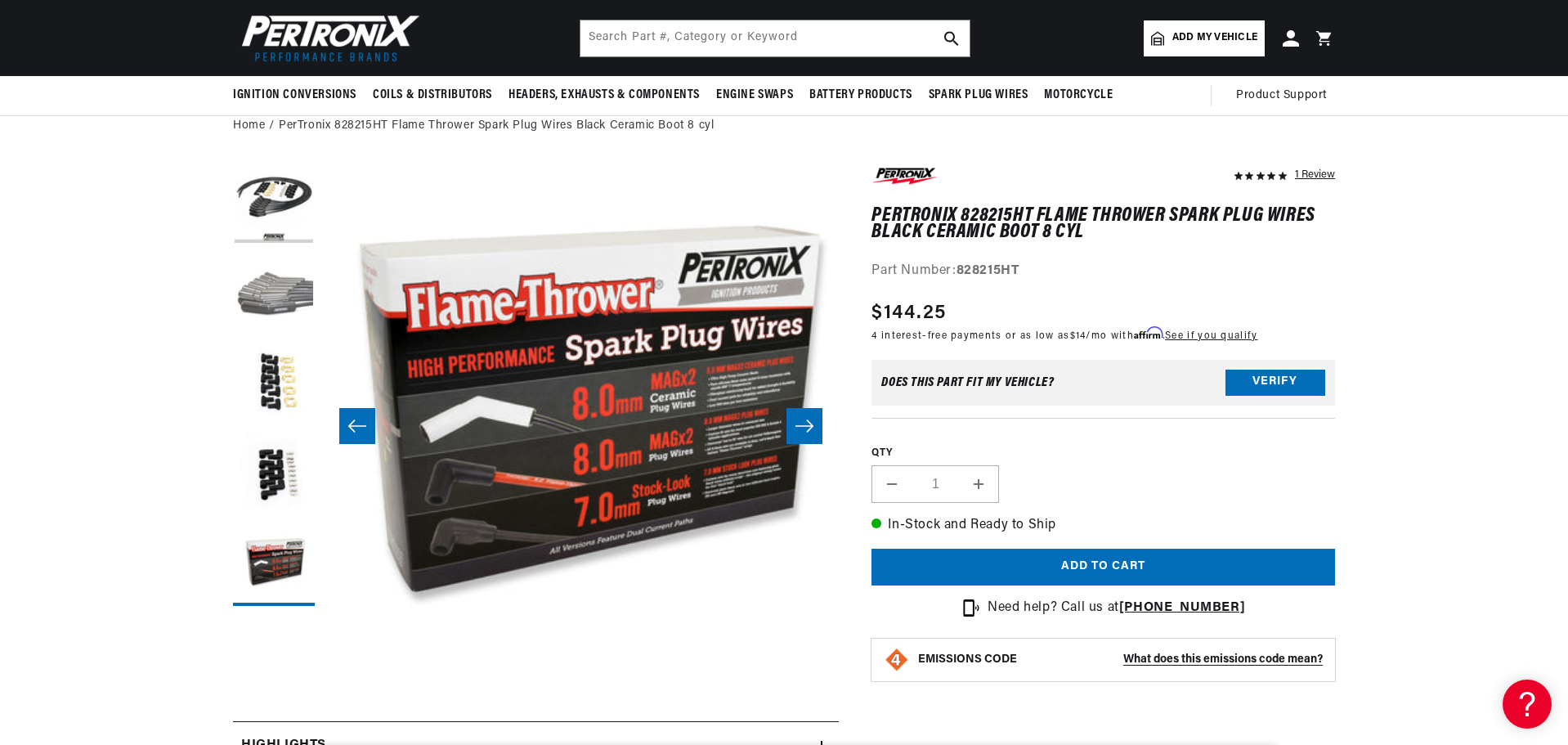
scroll to position [0, 2]
click at [279, 285] on button "Load image 2 in gallery view" at bounding box center [273, 295] width 81 height 81
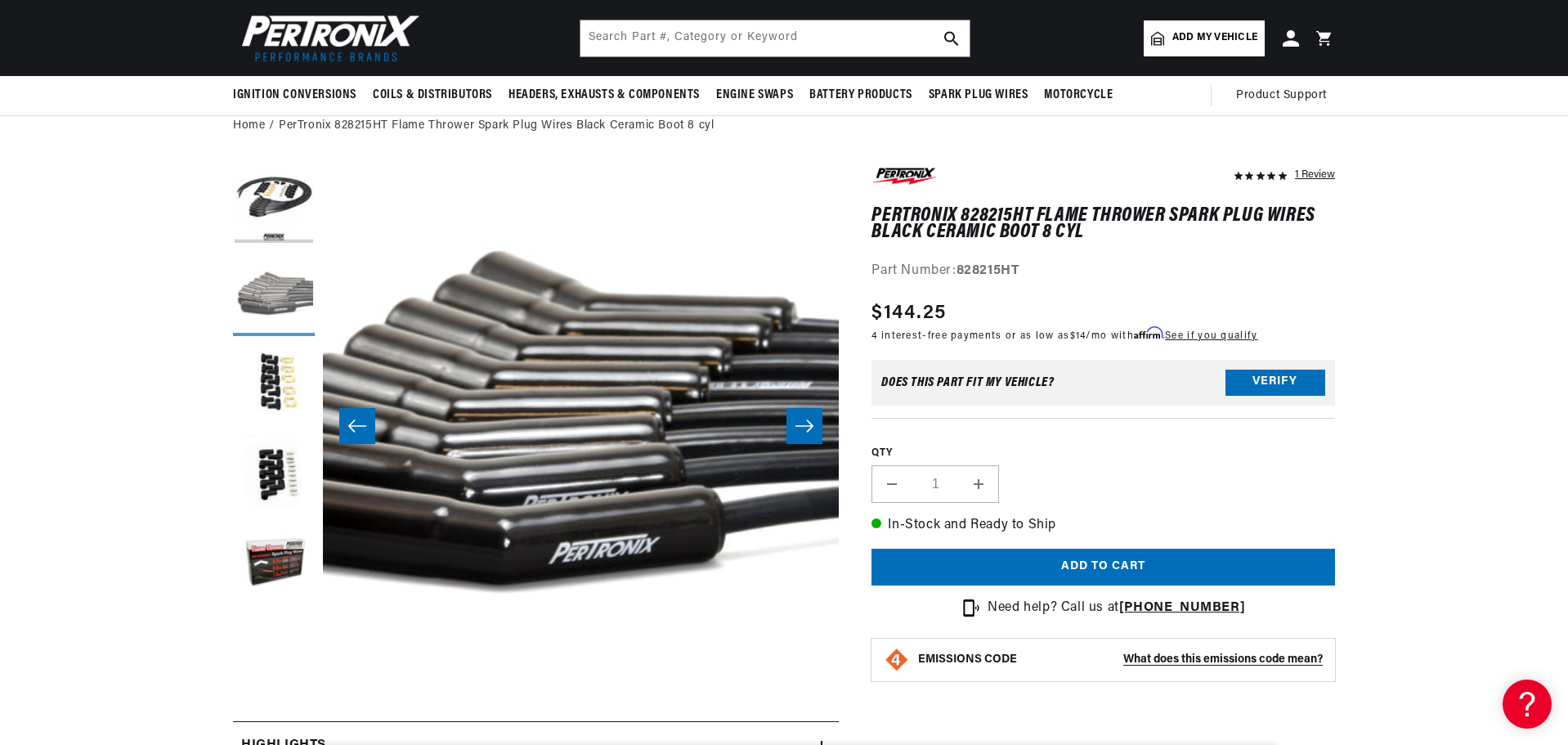
scroll to position [0, 516]
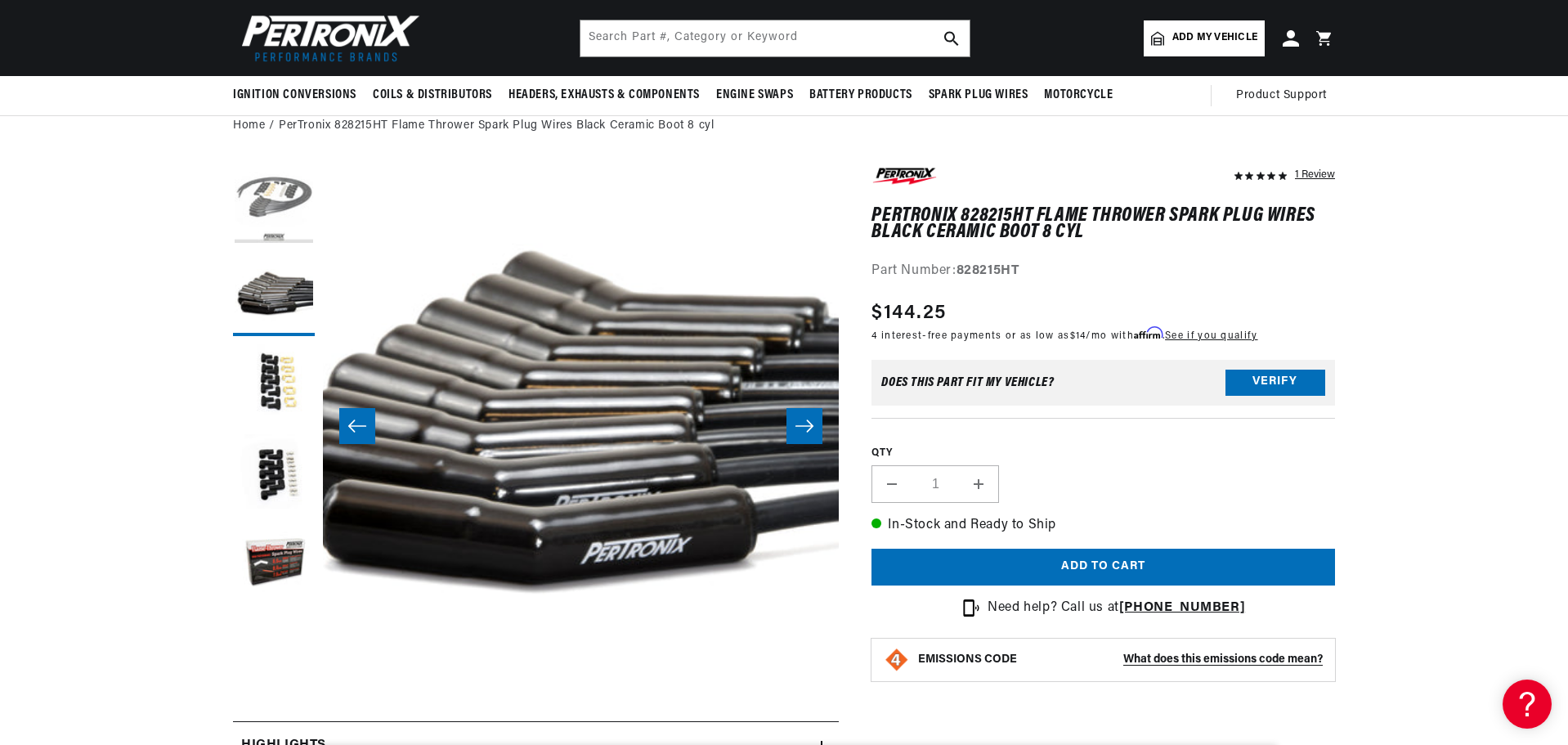
click at [286, 199] on button "Load image 1 in gallery view" at bounding box center [273, 205] width 81 height 81
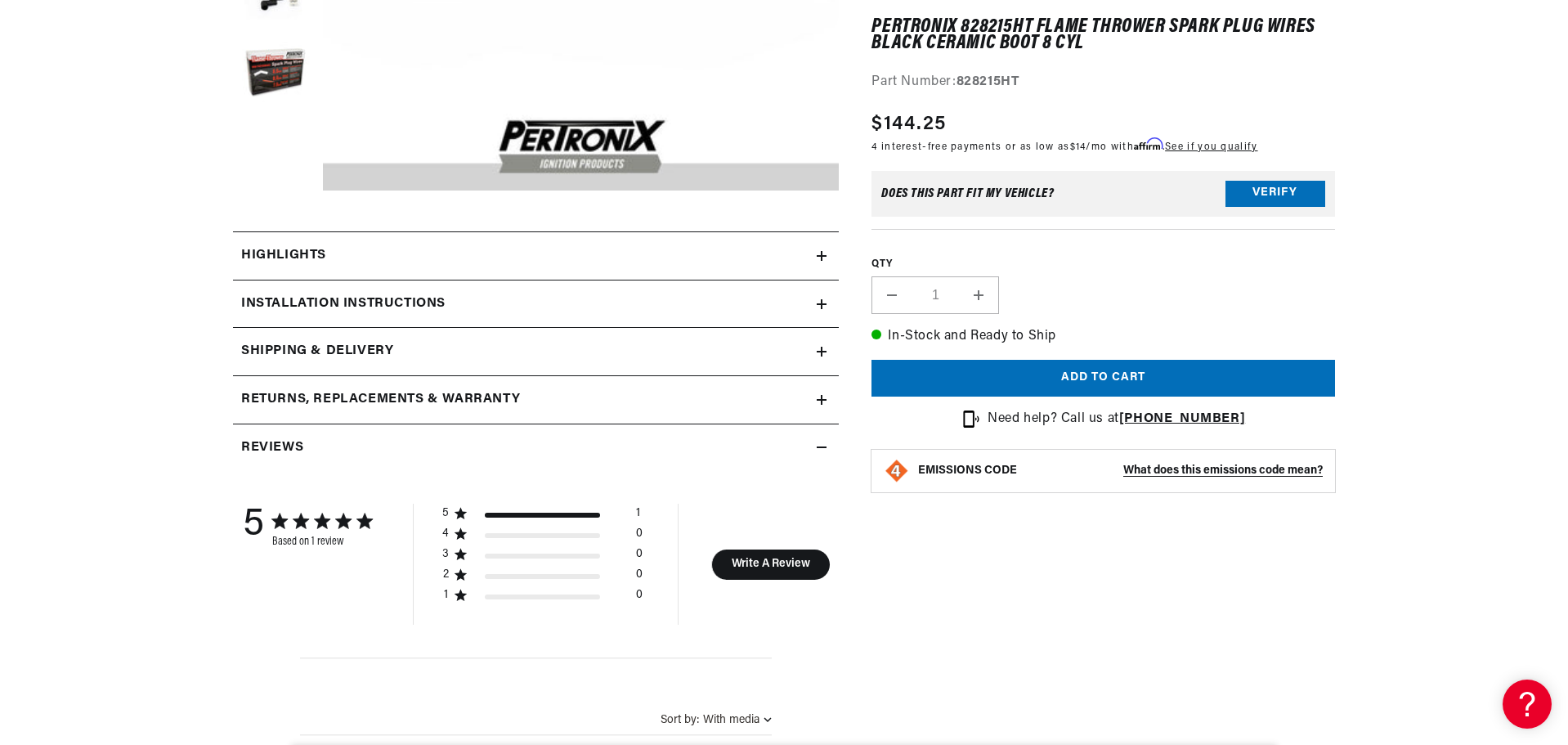
scroll to position [572, 0]
click at [297, 247] on h2 "Highlights" at bounding box center [284, 254] width 85 height 21
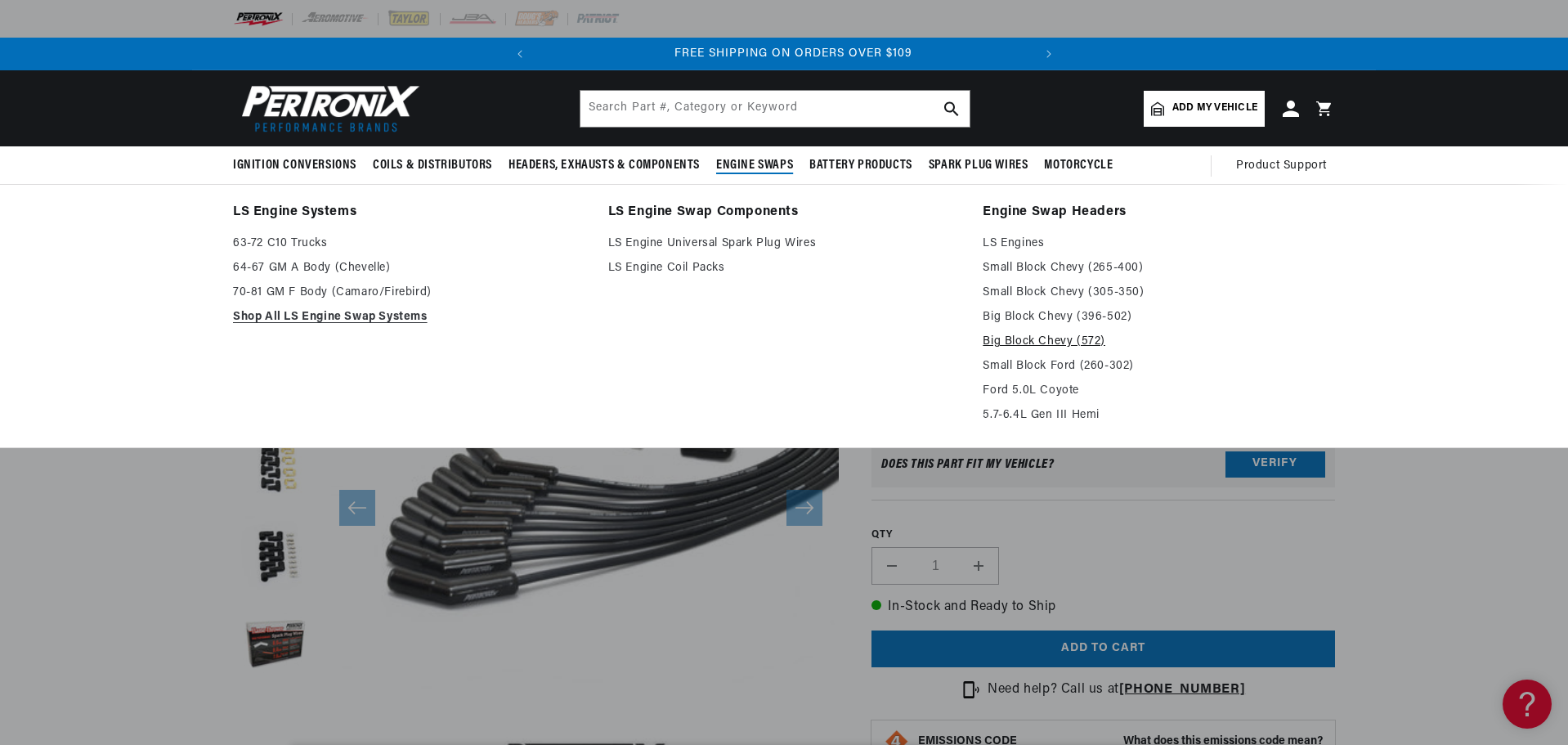
scroll to position [0, 496]
click at [1021, 339] on link "Big Block Chevy (572)" at bounding box center [1159, 342] width 353 height 20
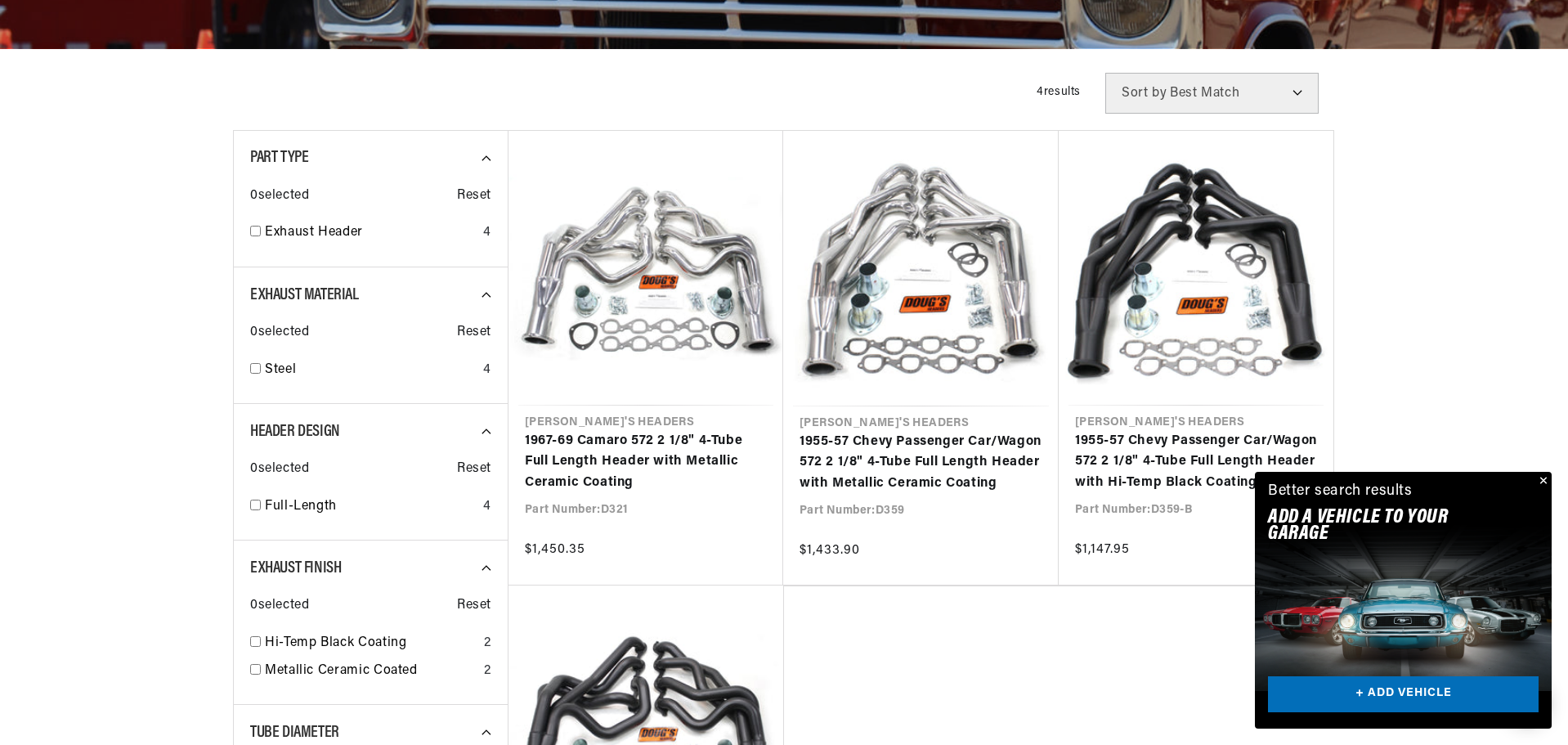
scroll to position [0, 496]
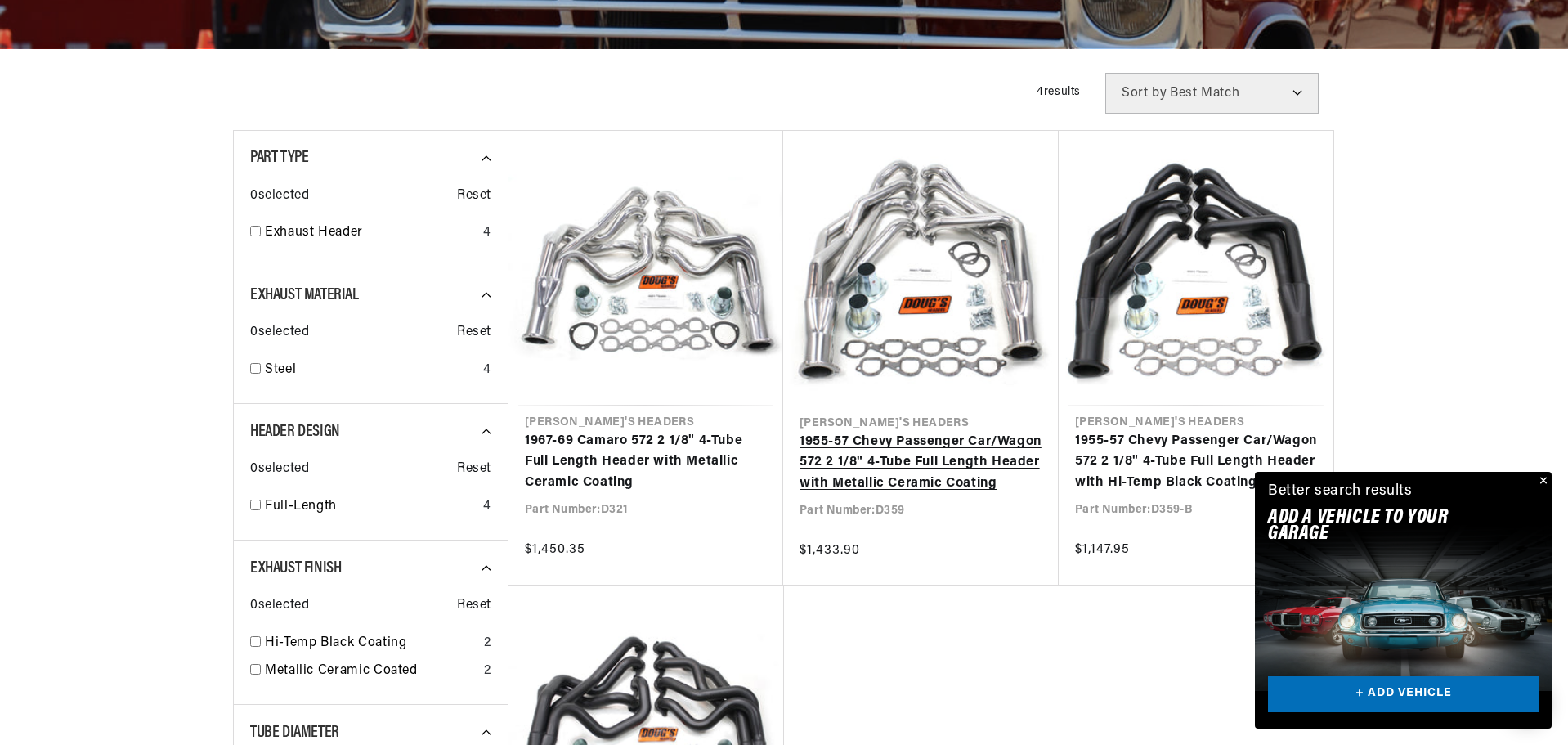
click at [889, 455] on link "1955-57 Chevy Passenger Car/Wagon 572 2 1/8" 4-Tube Full Length Header with Met…" at bounding box center [921, 462] width 242 height 63
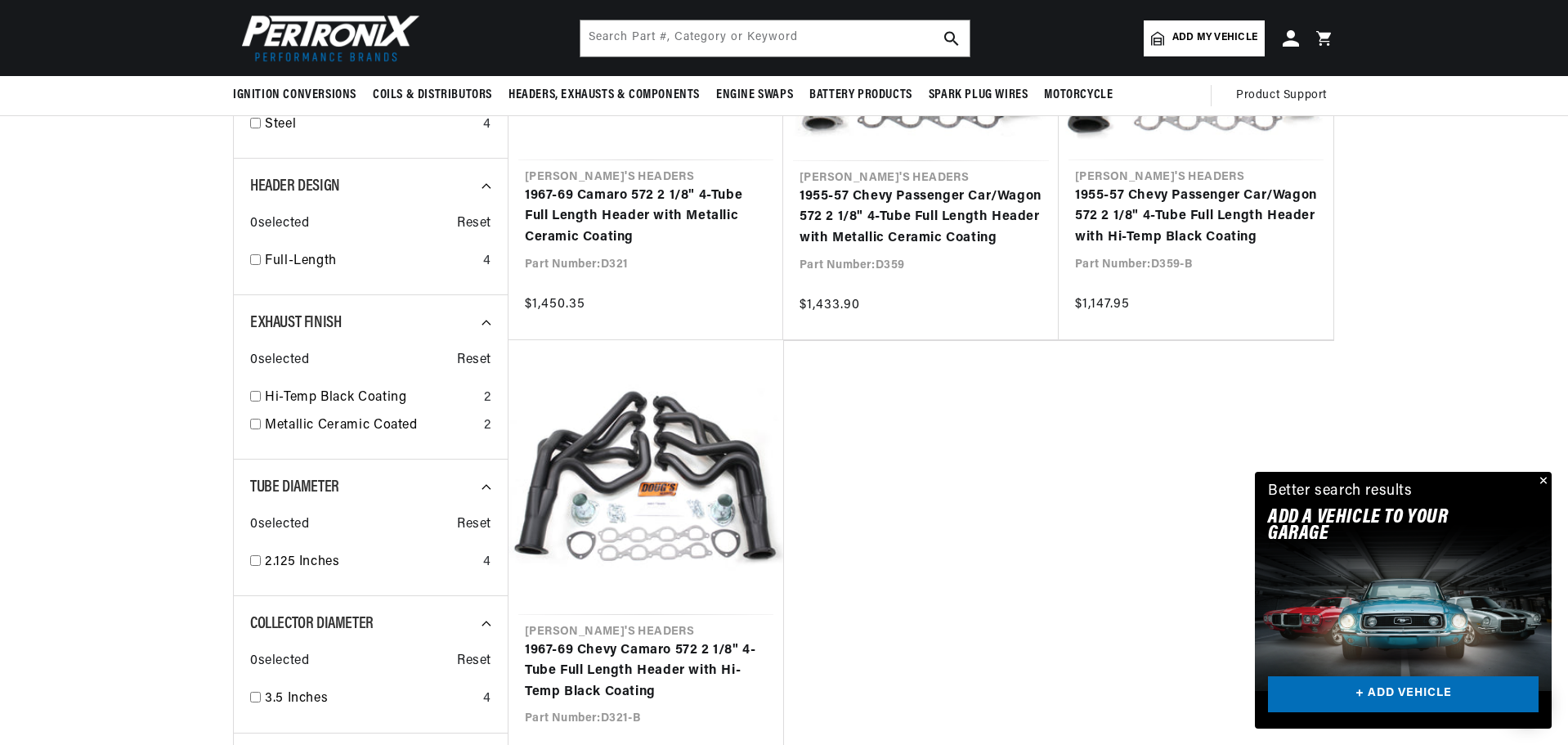
scroll to position [0, 496]
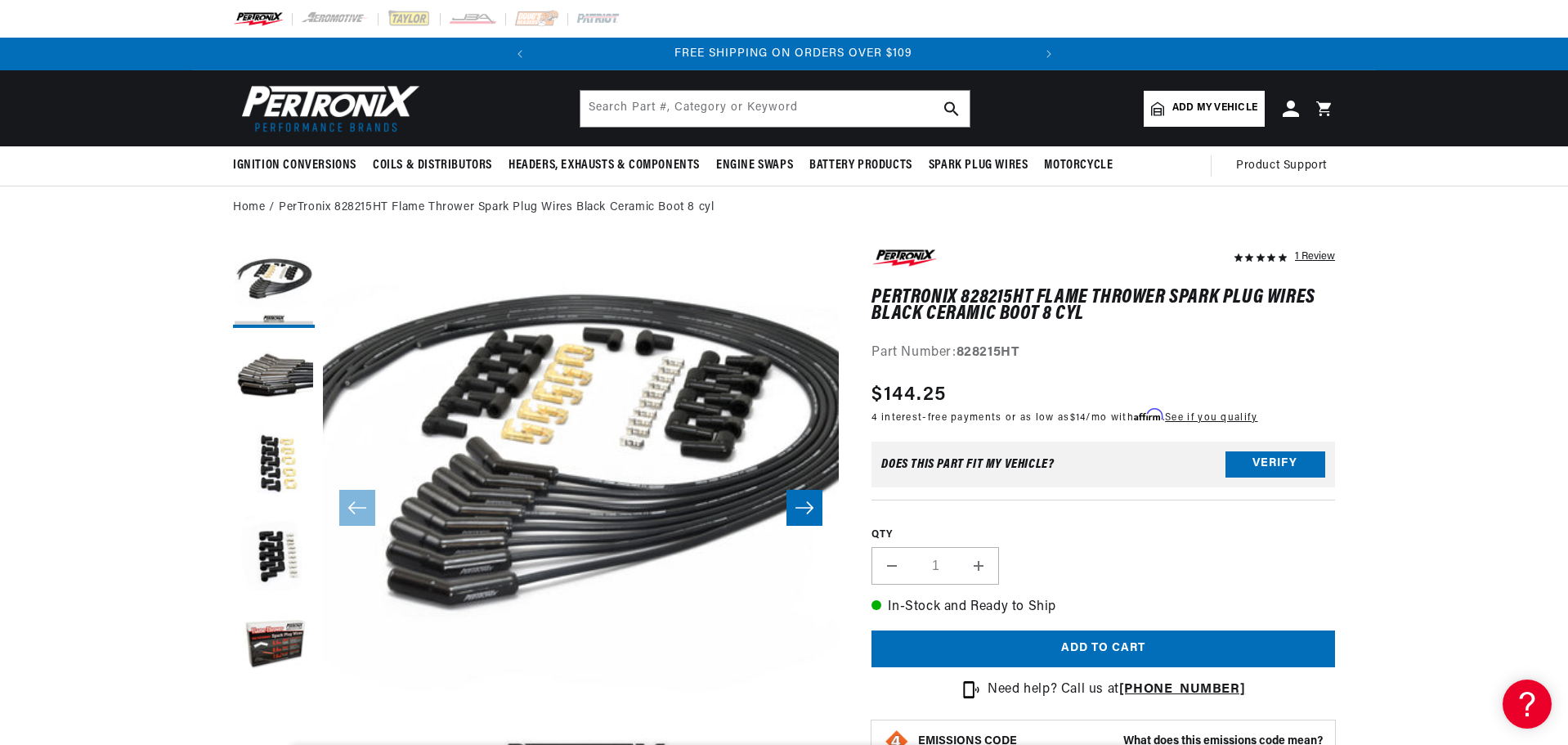
scroll to position [0, 496]
